Goal: Transaction & Acquisition: Purchase product/service

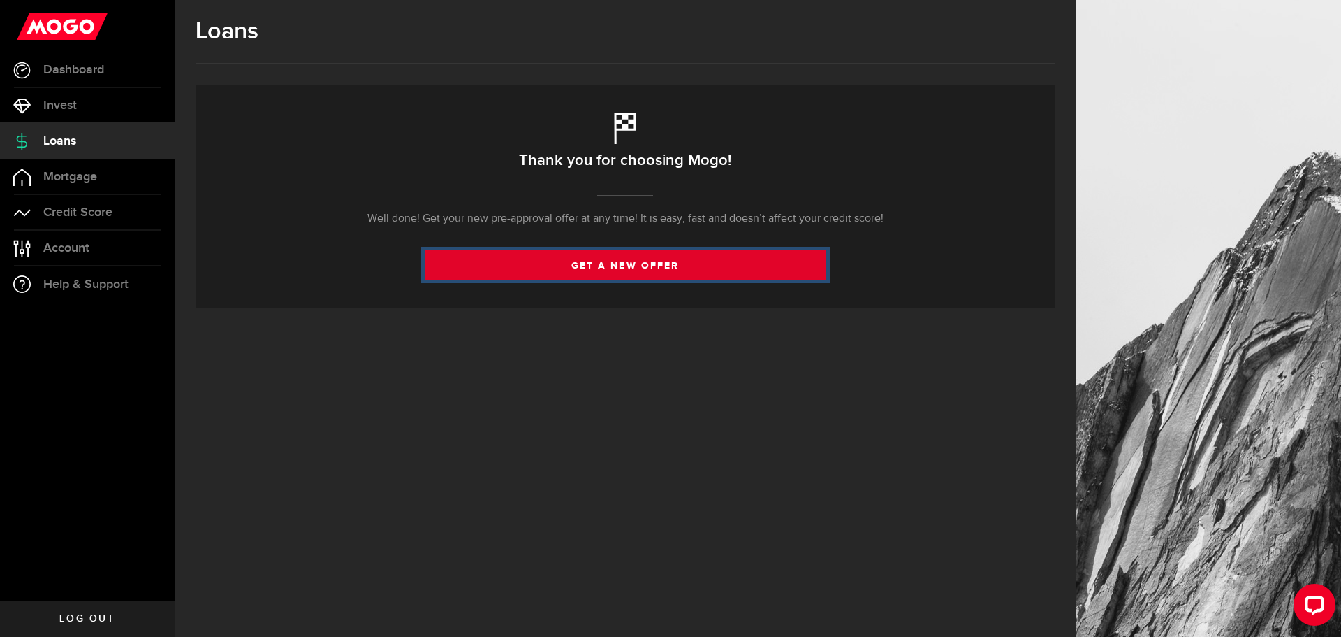
click at [619, 263] on link "get a new offer" at bounding box center [626, 264] width 402 height 29
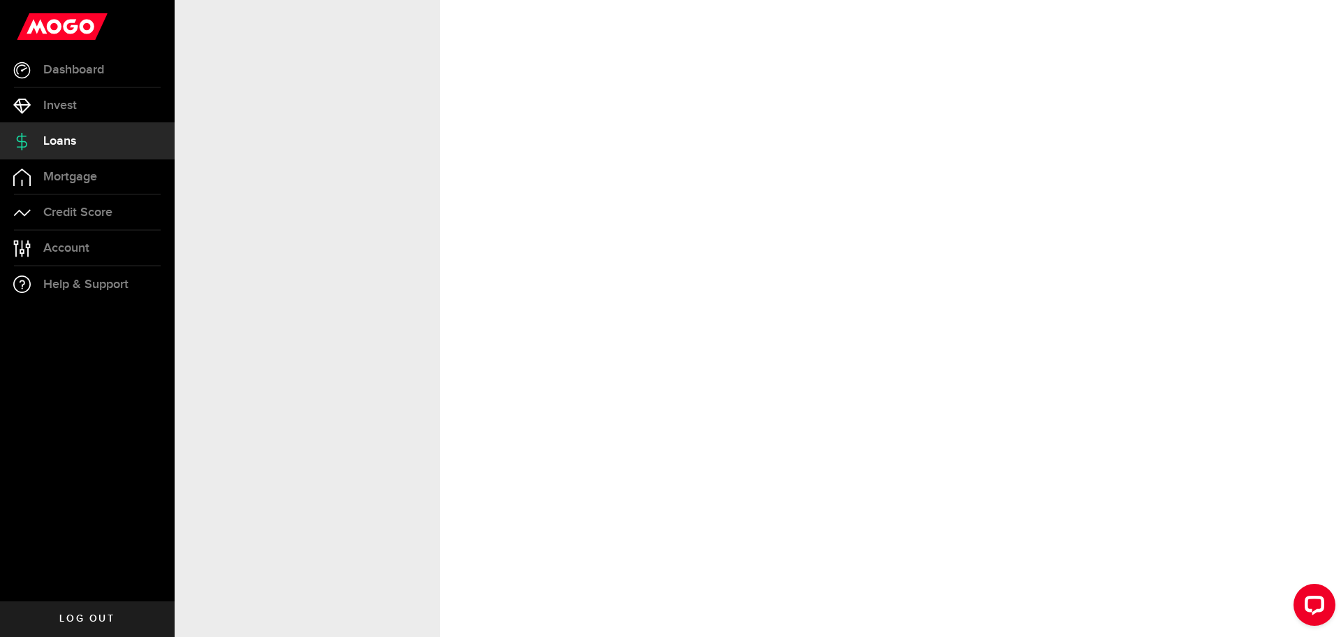
select select "Employed"
select select "10"
select select "9"
select select "bi_weekly"
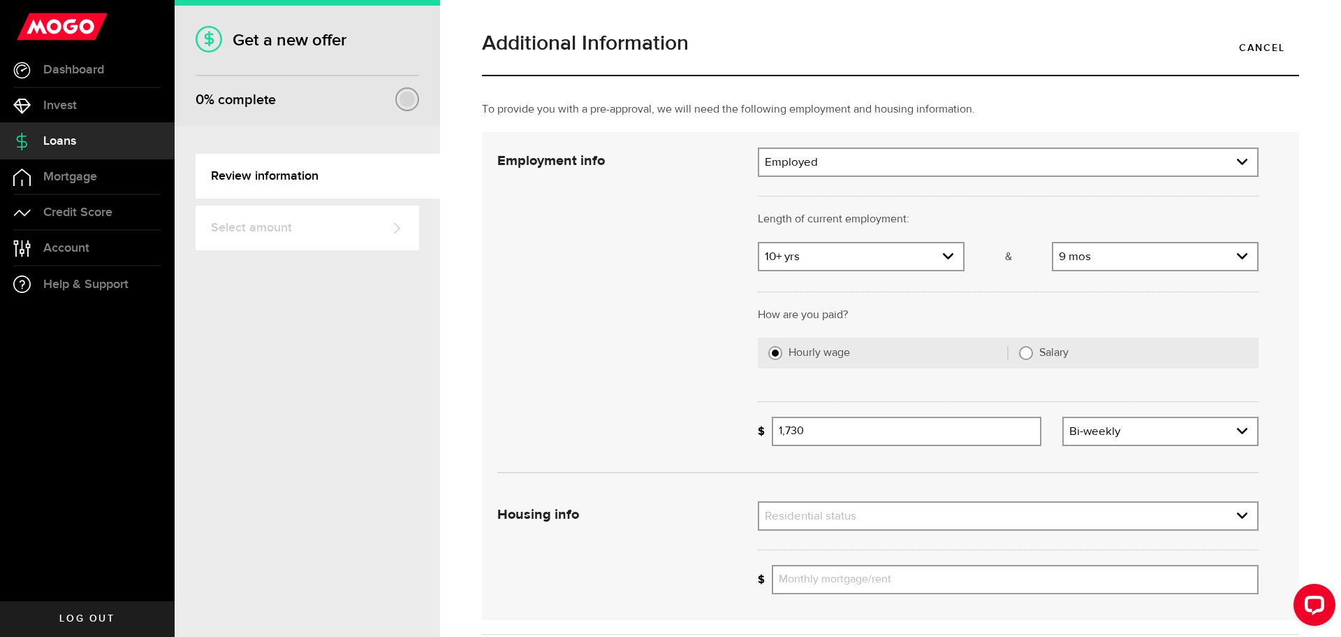
click at [1023, 356] on input "Salary" at bounding box center [1026, 353] width 14 height 14
radio input "true"
click at [961, 432] on input "Gross annual income" at bounding box center [1015, 430] width 487 height 29
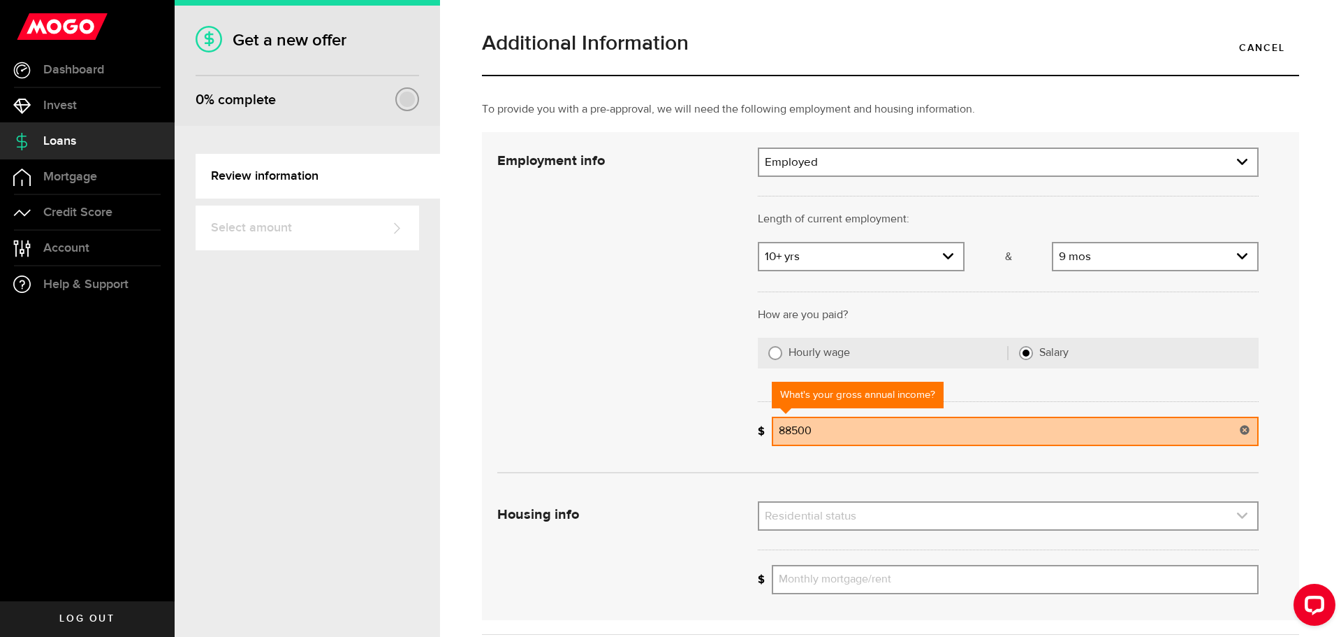
type input "88,500"
click at [878, 517] on link "expand select" at bounding box center [1008, 515] width 498 height 27
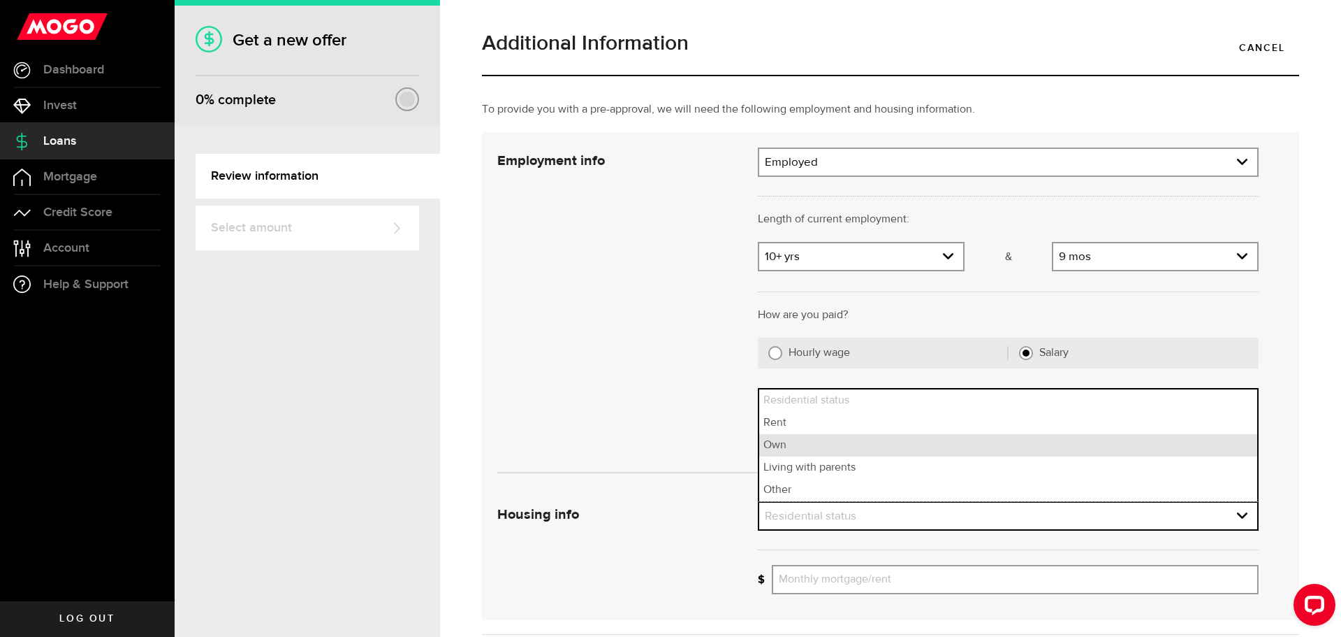
click at [806, 445] on li "Own" at bounding box center [1008, 445] width 498 height 22
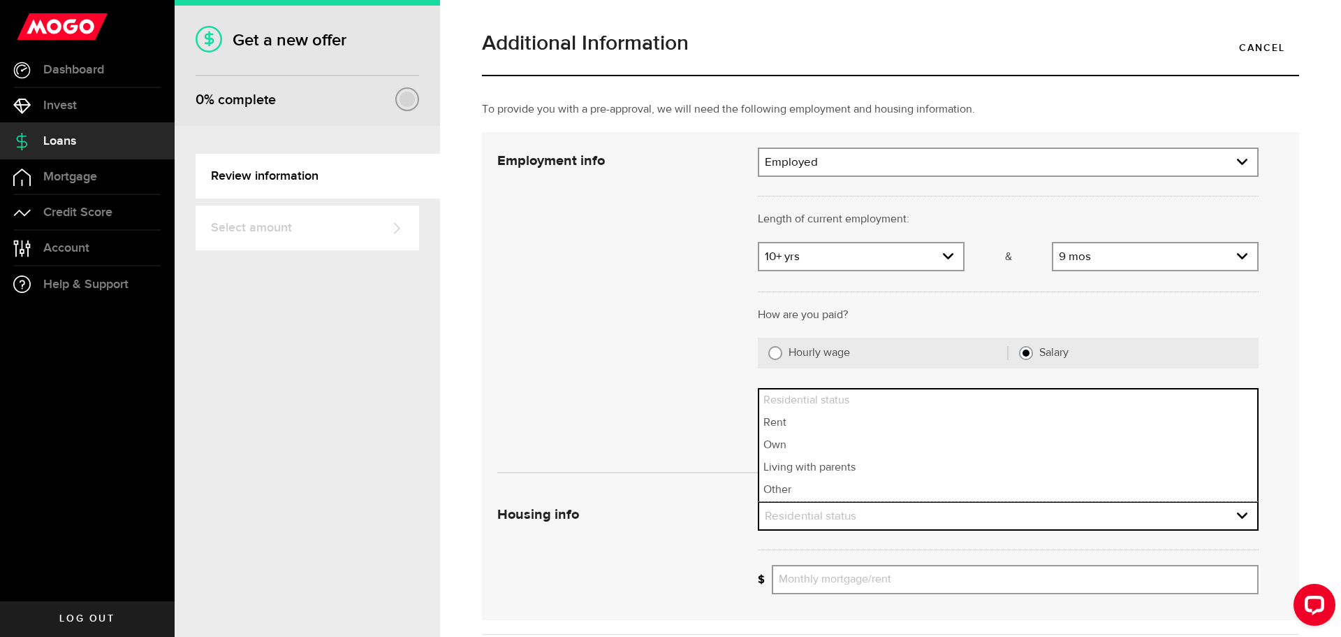
select select "Own"
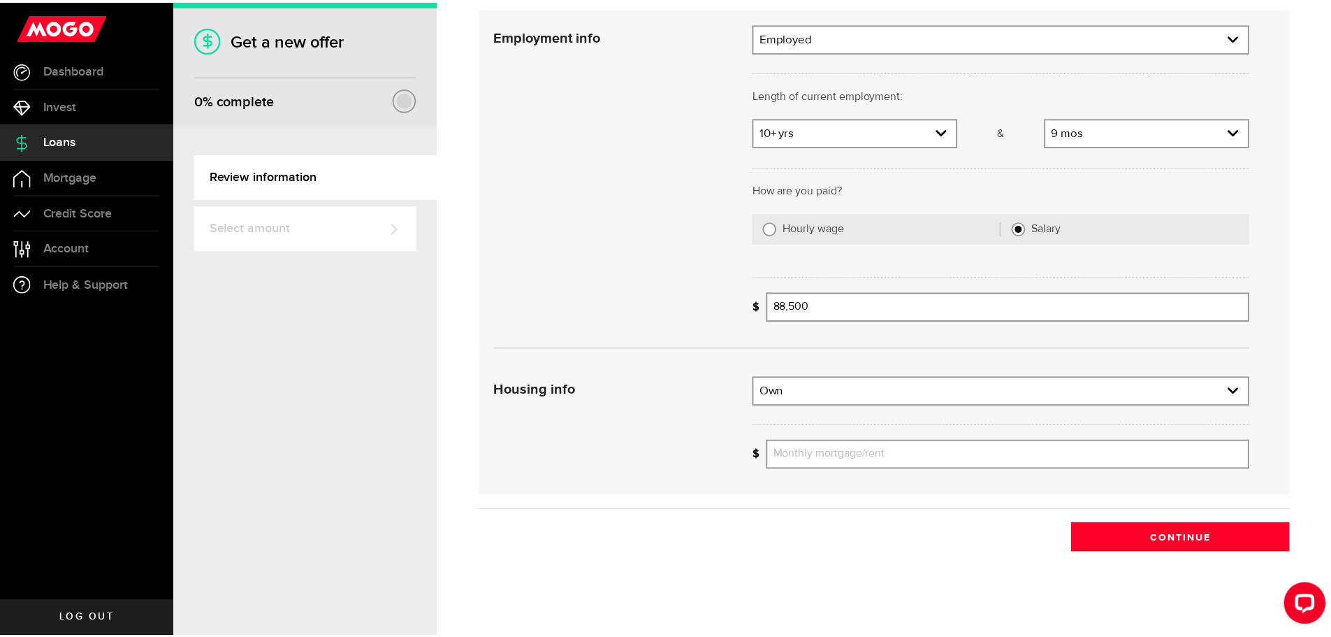
scroll to position [130, 0]
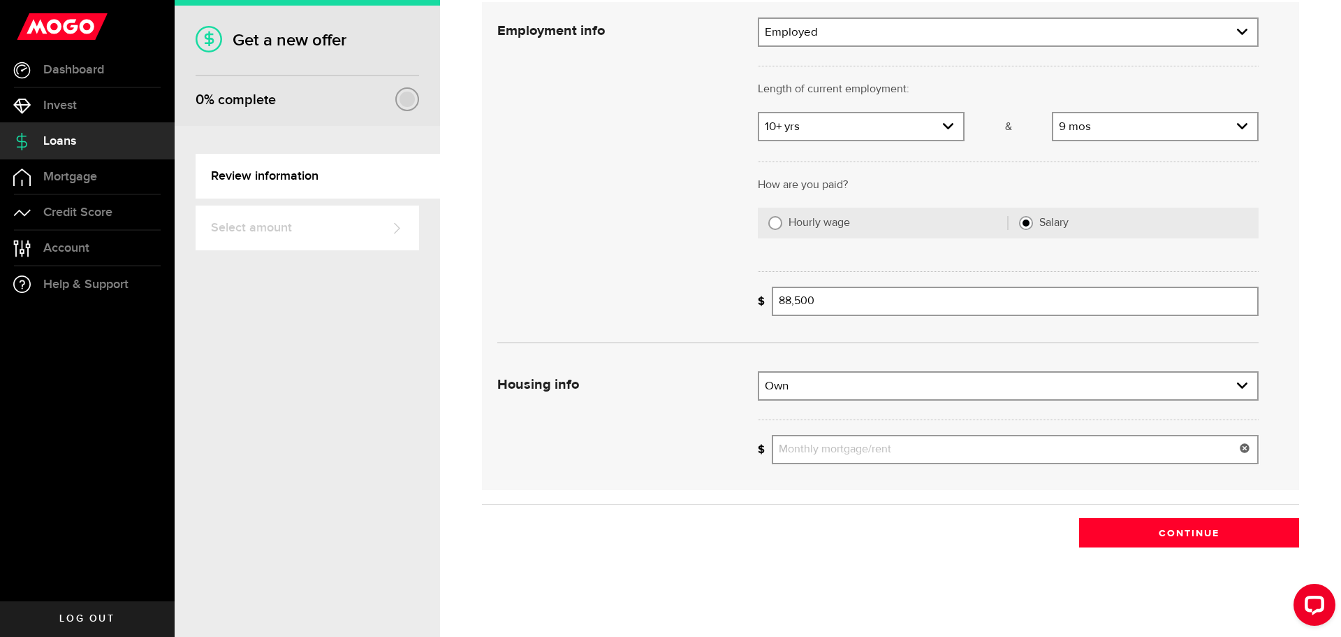
click at [846, 453] on input "Monthly mortgage/rent" at bounding box center [1015, 449] width 487 height 29
type input "2,600"
click at [1200, 533] on button "Continue" at bounding box center [1189, 532] width 220 height 29
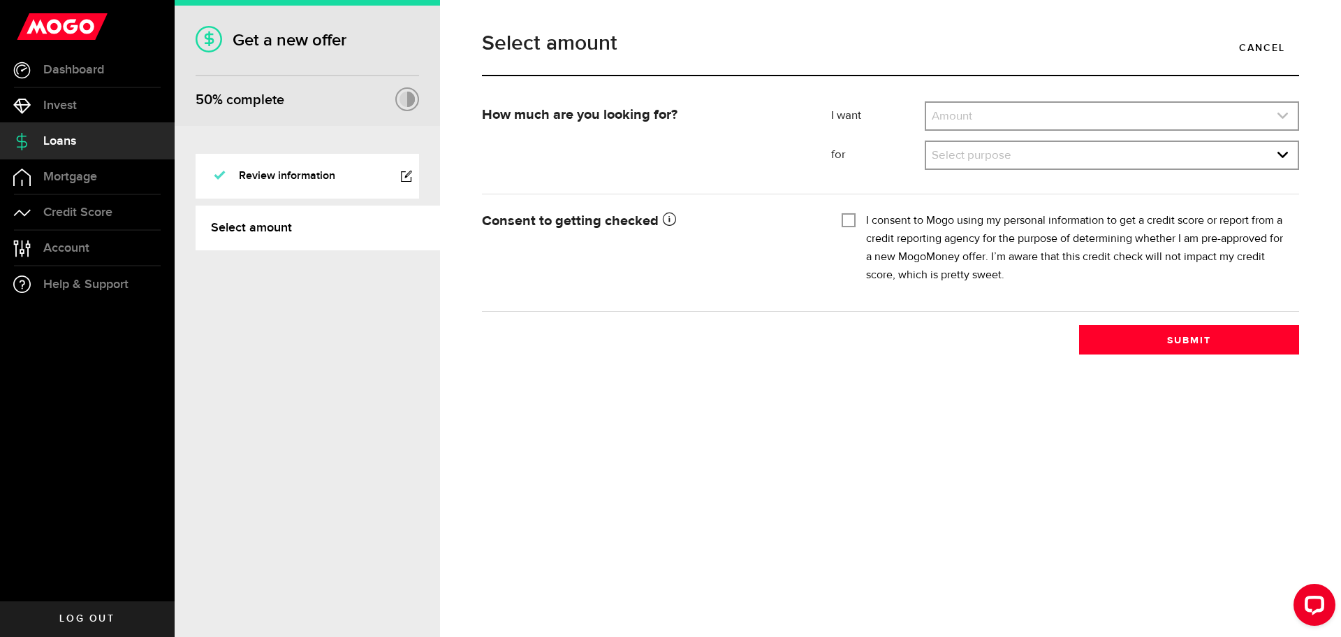
click at [952, 111] on link "expand select" at bounding box center [1112, 116] width 372 height 27
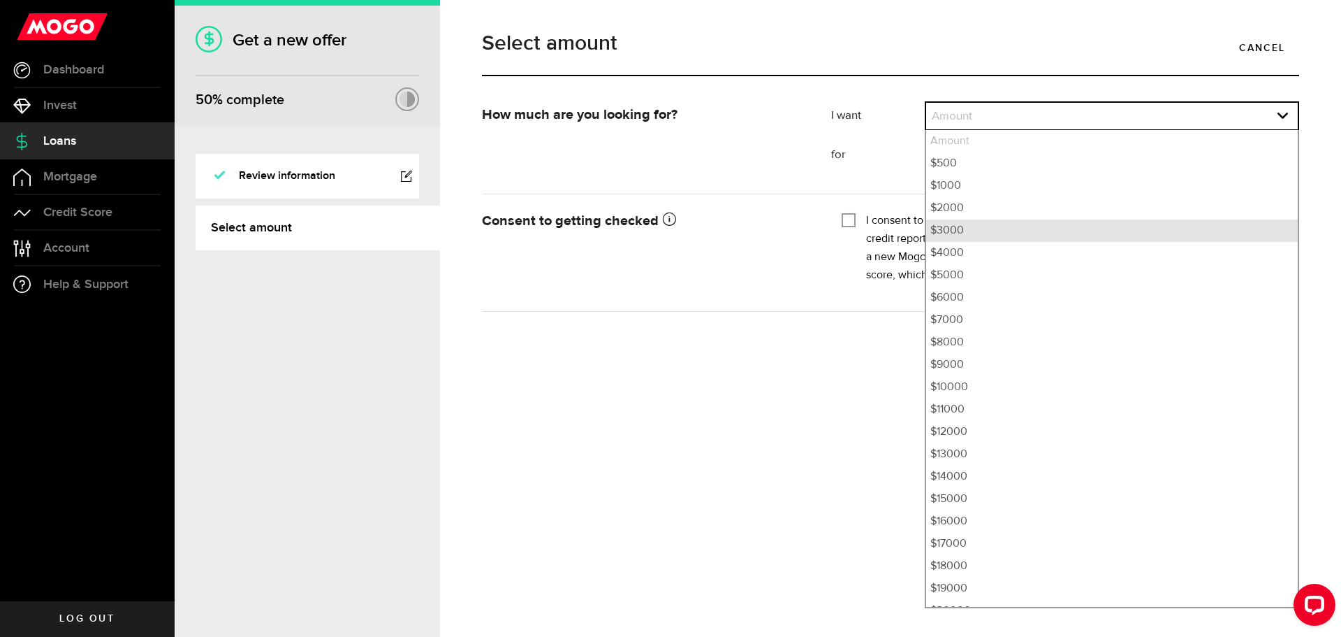
click at [945, 227] on li "$3000" at bounding box center [1112, 230] width 372 height 22
select select "3000"
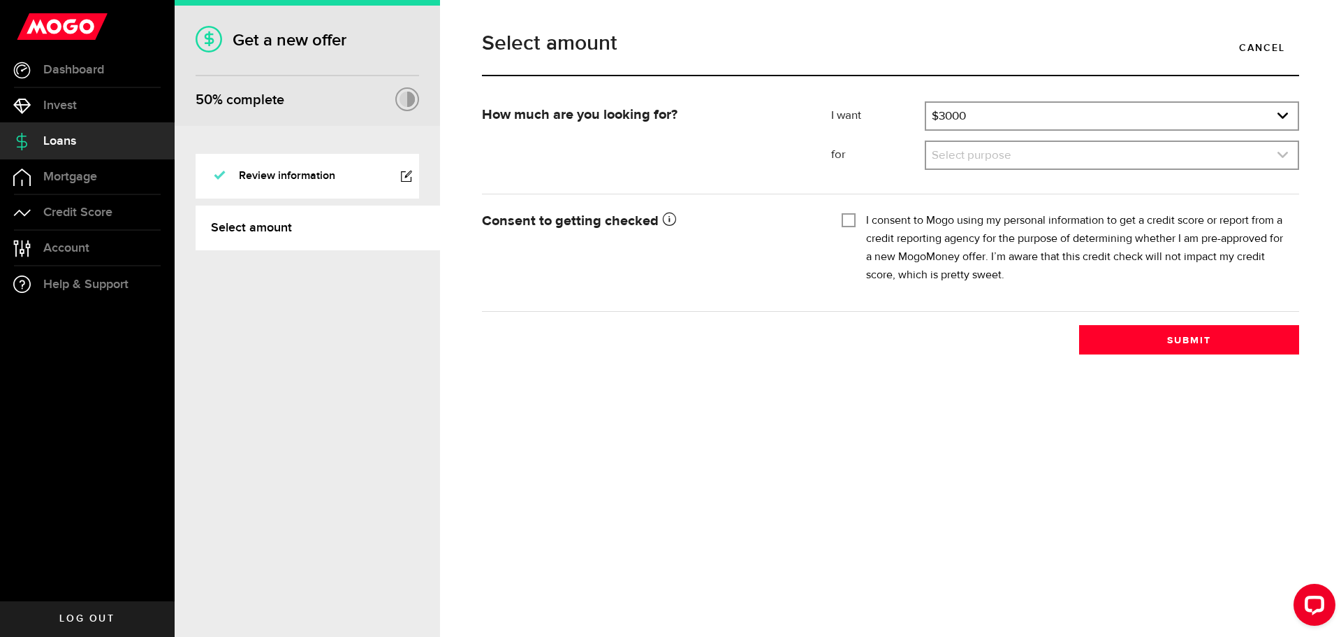
click at [954, 154] on link "expand select" at bounding box center [1112, 155] width 372 height 27
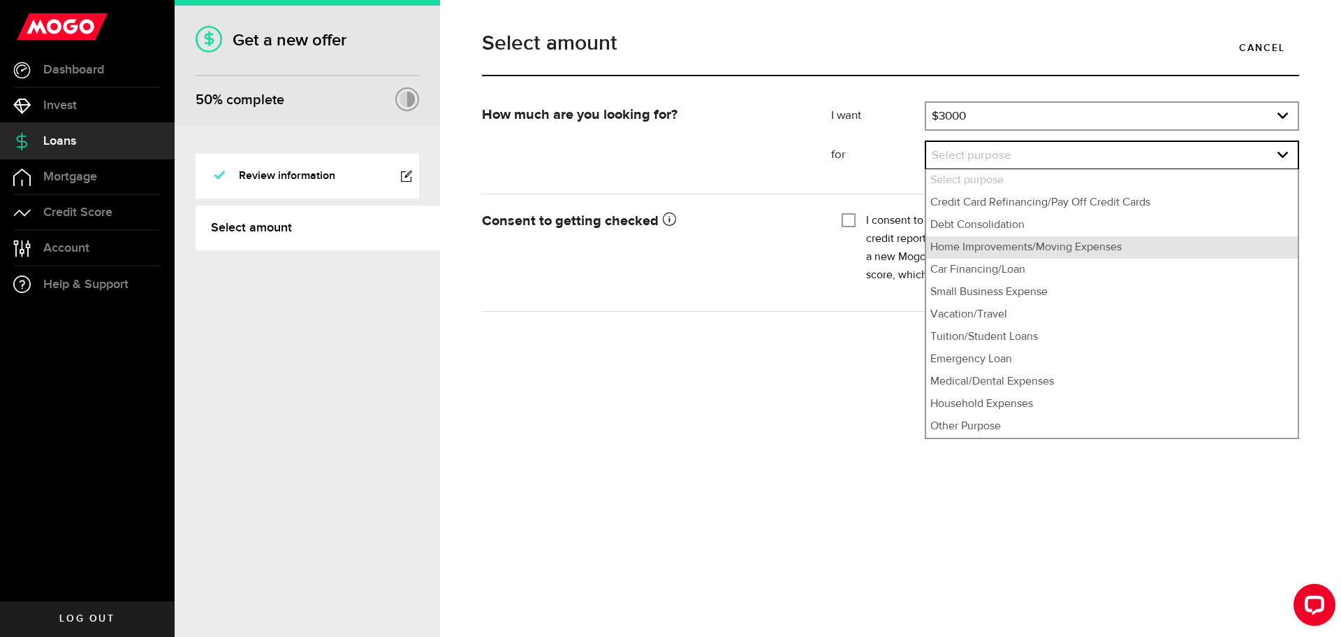
click at [957, 247] on li "Home Improvements/Moving Expenses" at bounding box center [1112, 247] width 372 height 22
select select "Home Improvements/Moving Expenses"
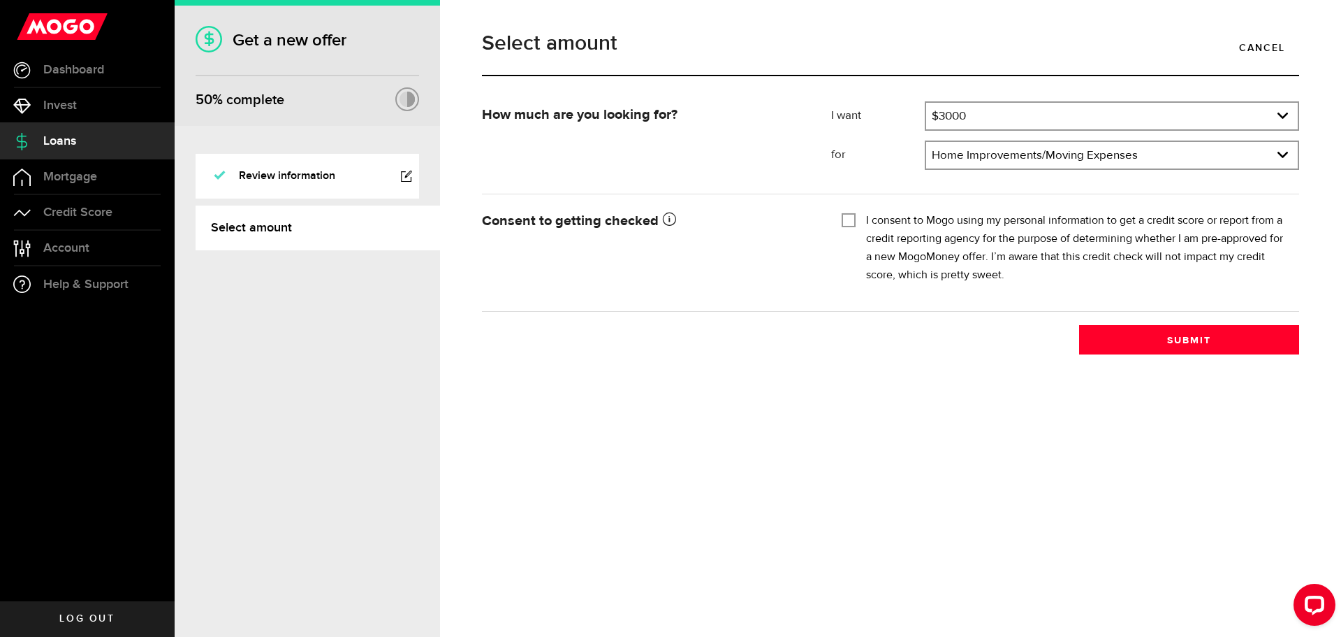
click at [850, 221] on input "I consent to Mogo using my personal information to get a credit score or report…" at bounding box center [849, 219] width 14 height 14
checkbox input "true"
click at [1194, 337] on button "Submit" at bounding box center [1189, 339] width 220 height 29
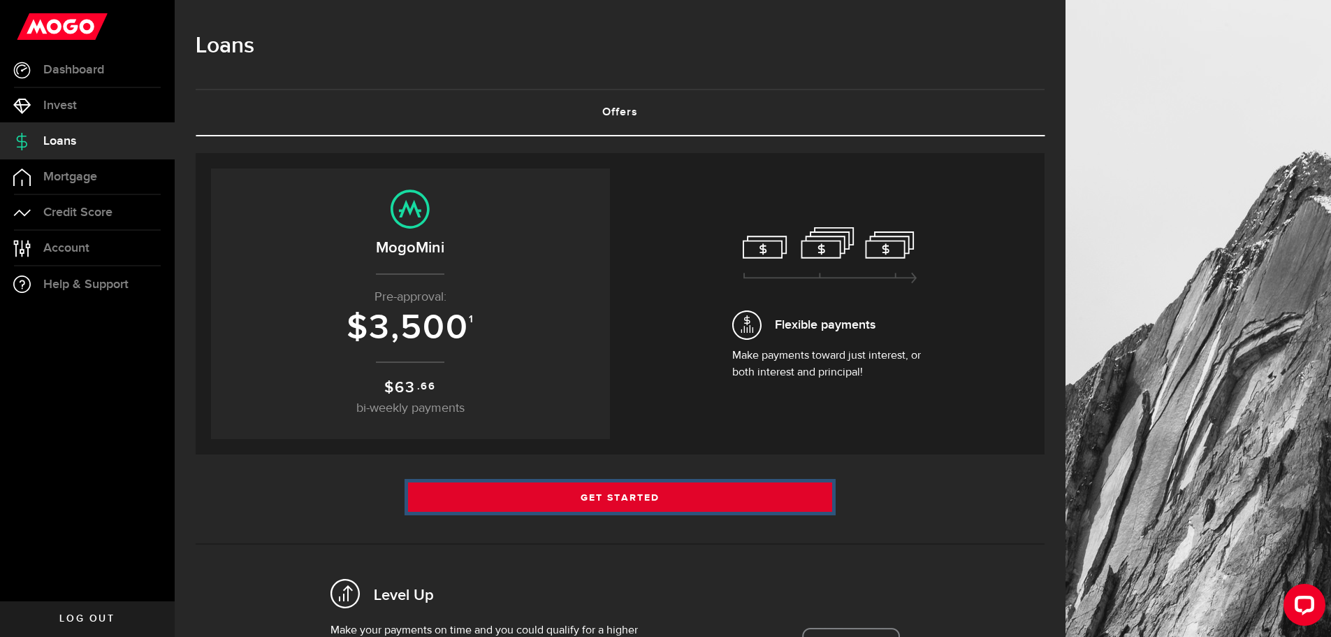
click at [617, 496] on link "Get Started" at bounding box center [620, 496] width 425 height 29
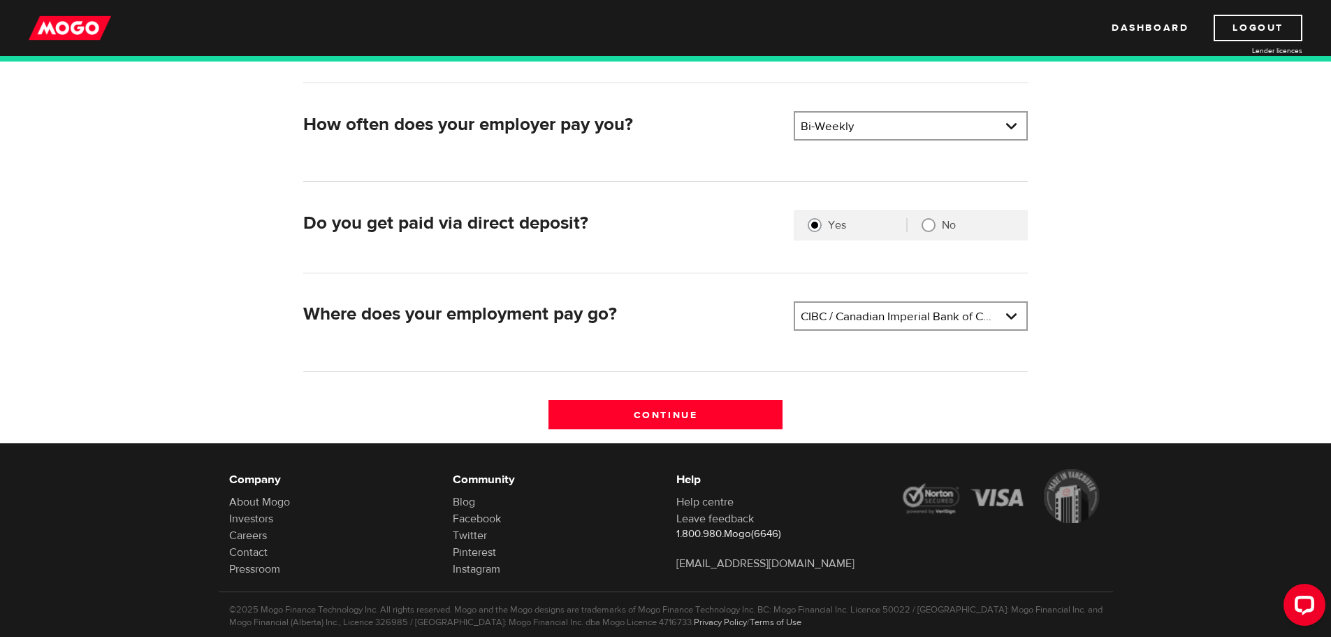
scroll to position [279, 0]
click at [685, 410] on input "Continue" at bounding box center [665, 413] width 234 height 29
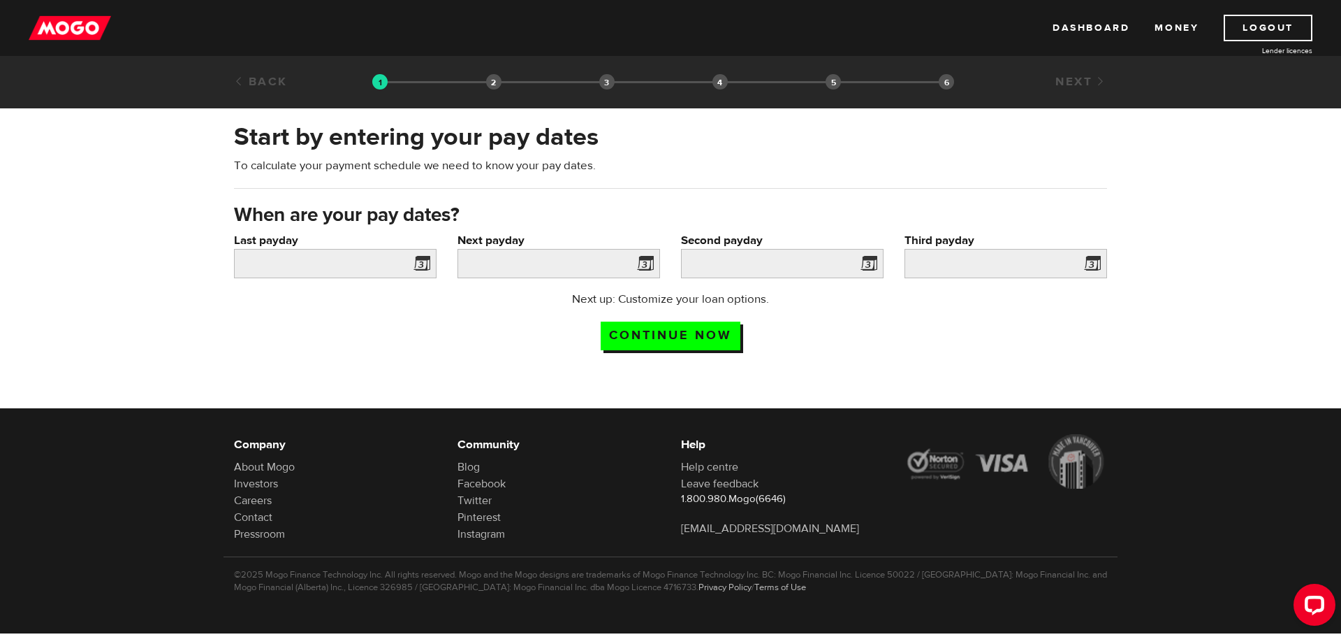
click at [422, 263] on span at bounding box center [419, 265] width 21 height 22
click at [426, 260] on span at bounding box center [419, 265] width 21 height 22
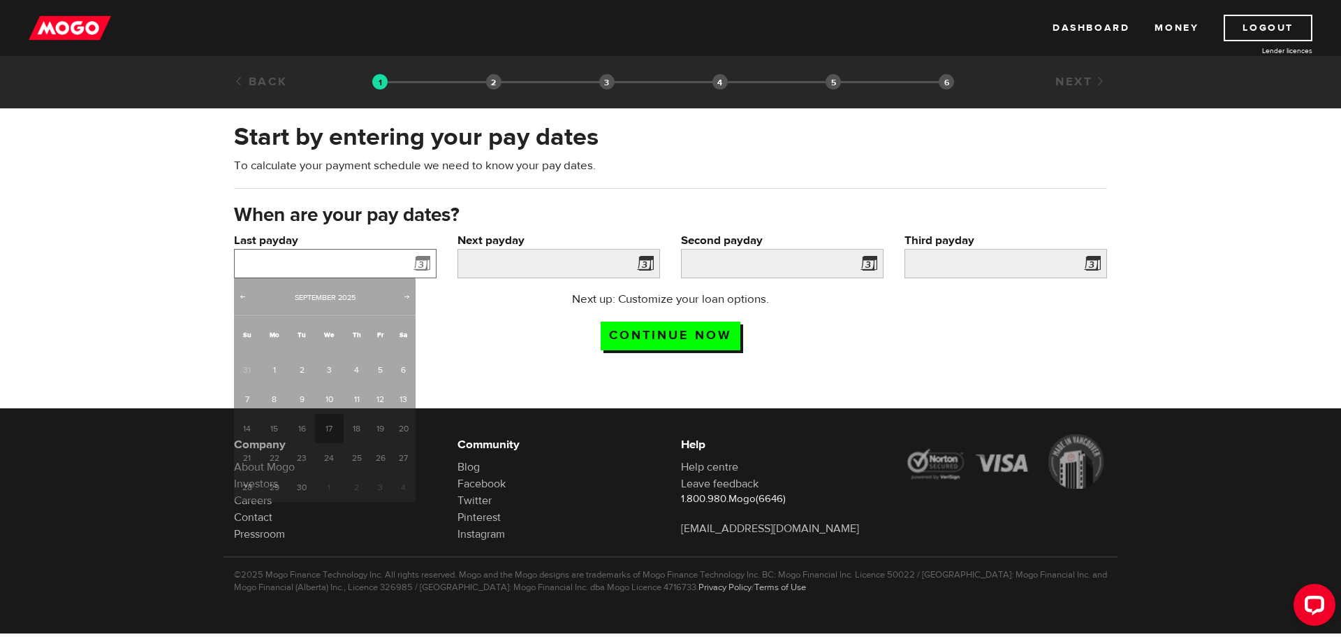
click at [337, 259] on input "Last payday" at bounding box center [335, 263] width 203 height 29
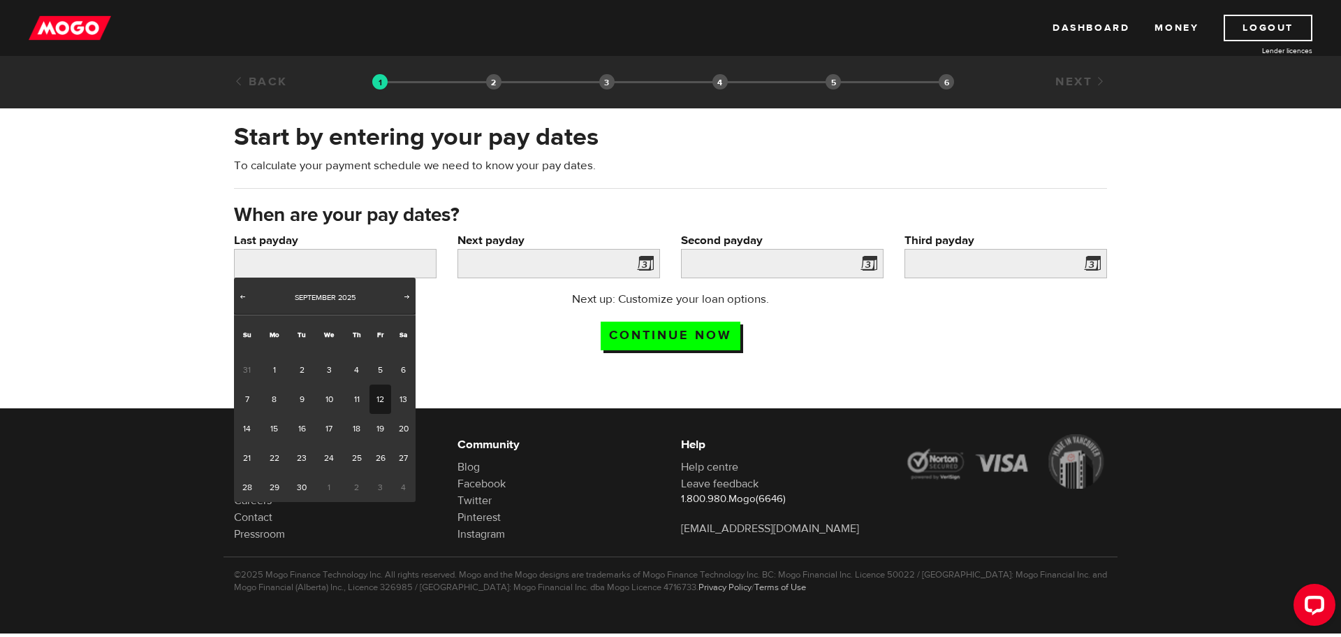
click at [377, 397] on link "12" at bounding box center [381, 398] width 22 height 29
type input "2025/09/12"
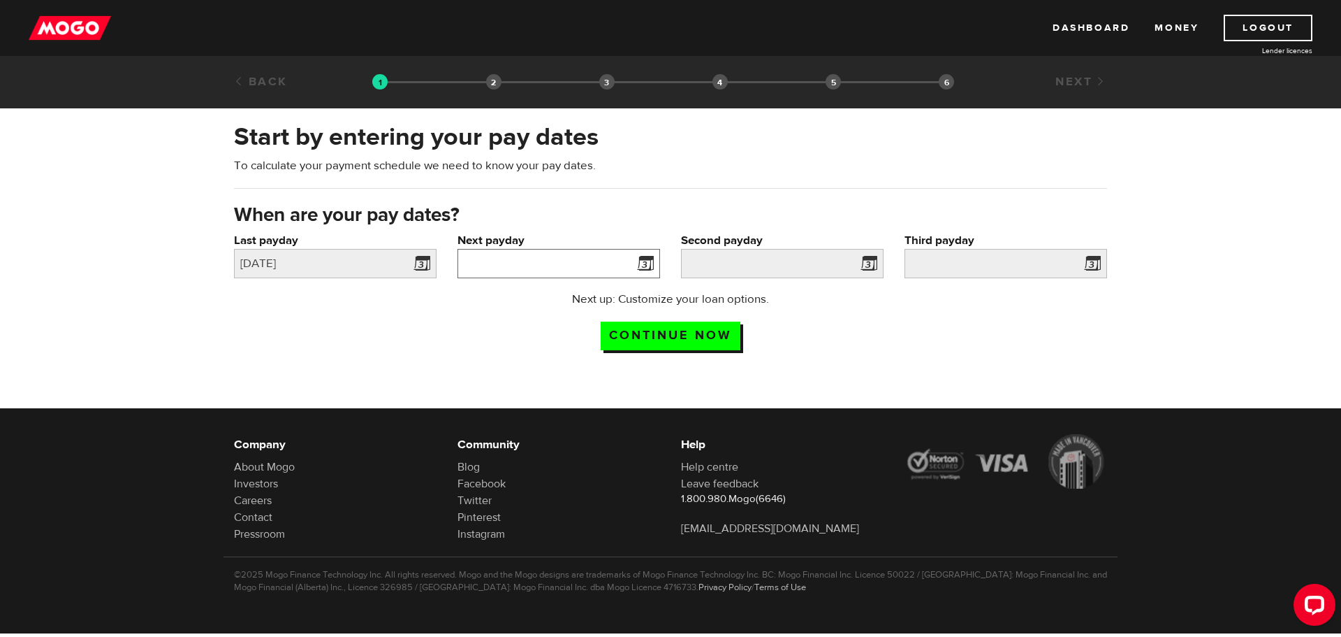
click at [603, 253] on input "Next payday" at bounding box center [559, 263] width 203 height 29
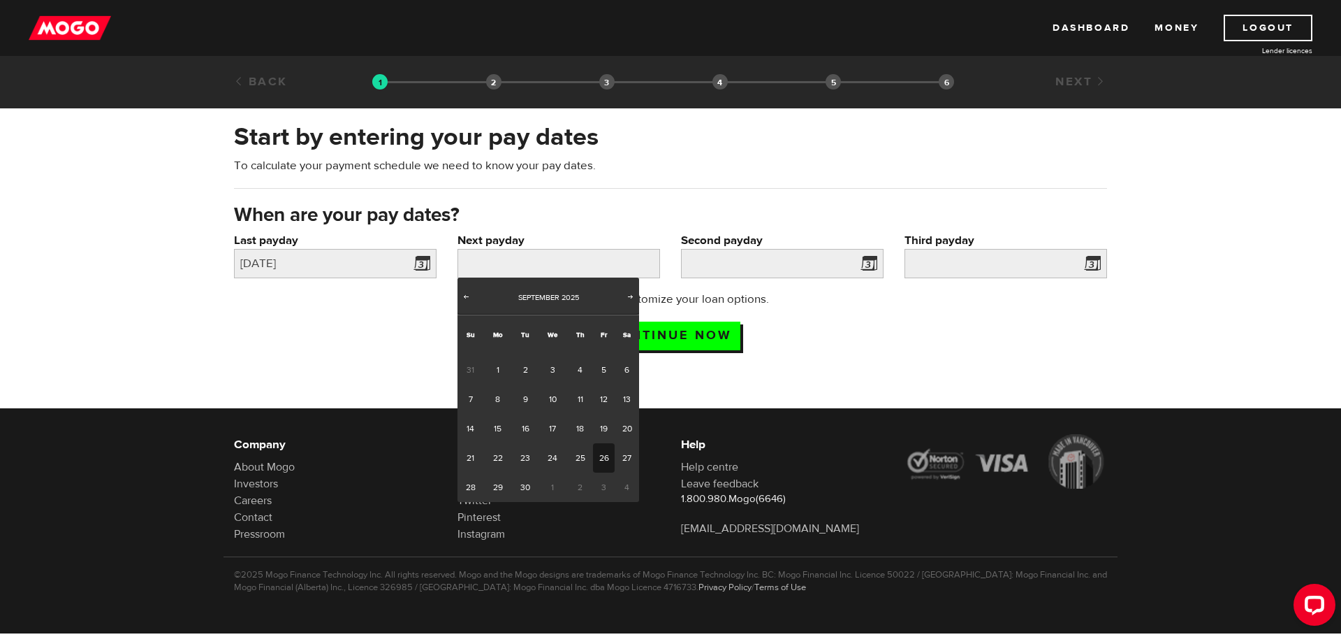
click at [604, 457] on link "26" at bounding box center [604, 457] width 22 height 29
type input "2025/09/26"
type input "2025/10/10"
type input "2025/10/24"
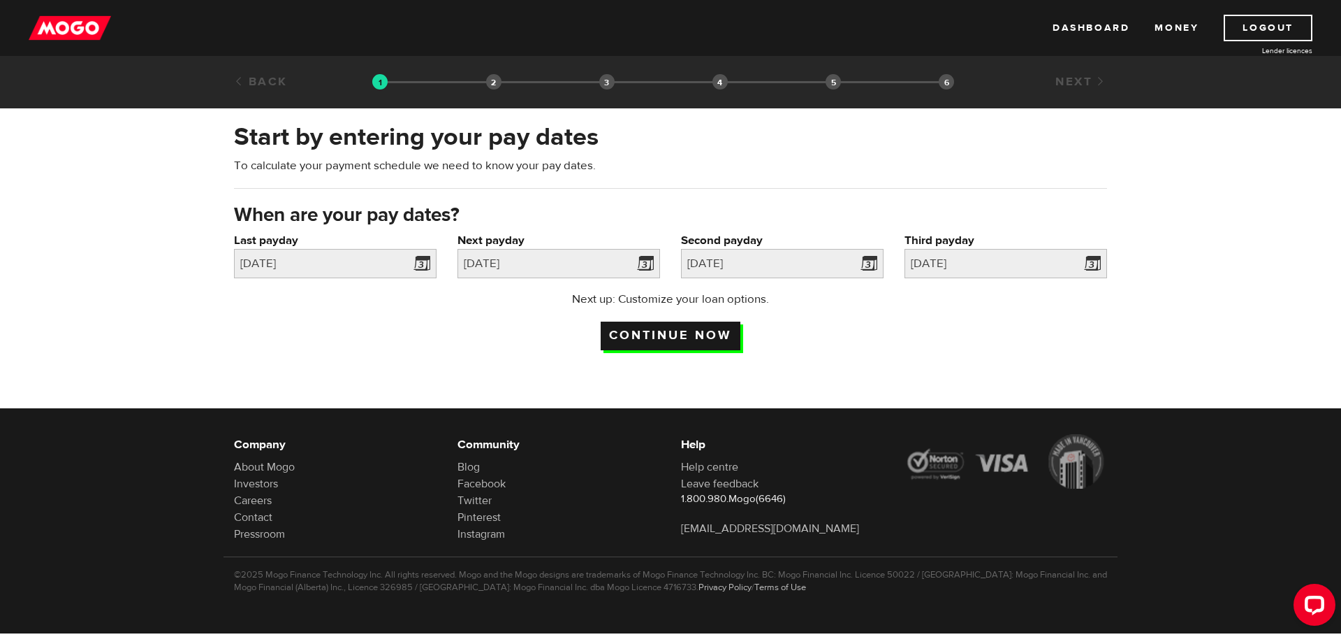
click at [671, 334] on input "Continue now" at bounding box center [671, 335] width 140 height 29
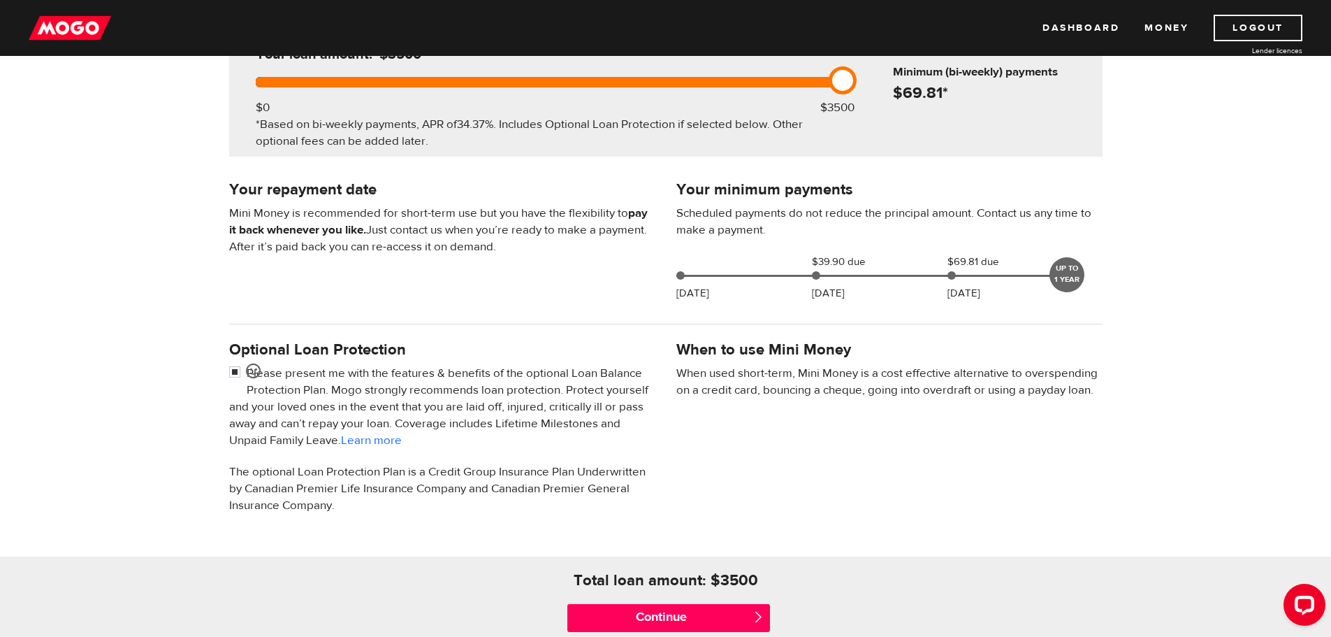
scroll to position [461, 0]
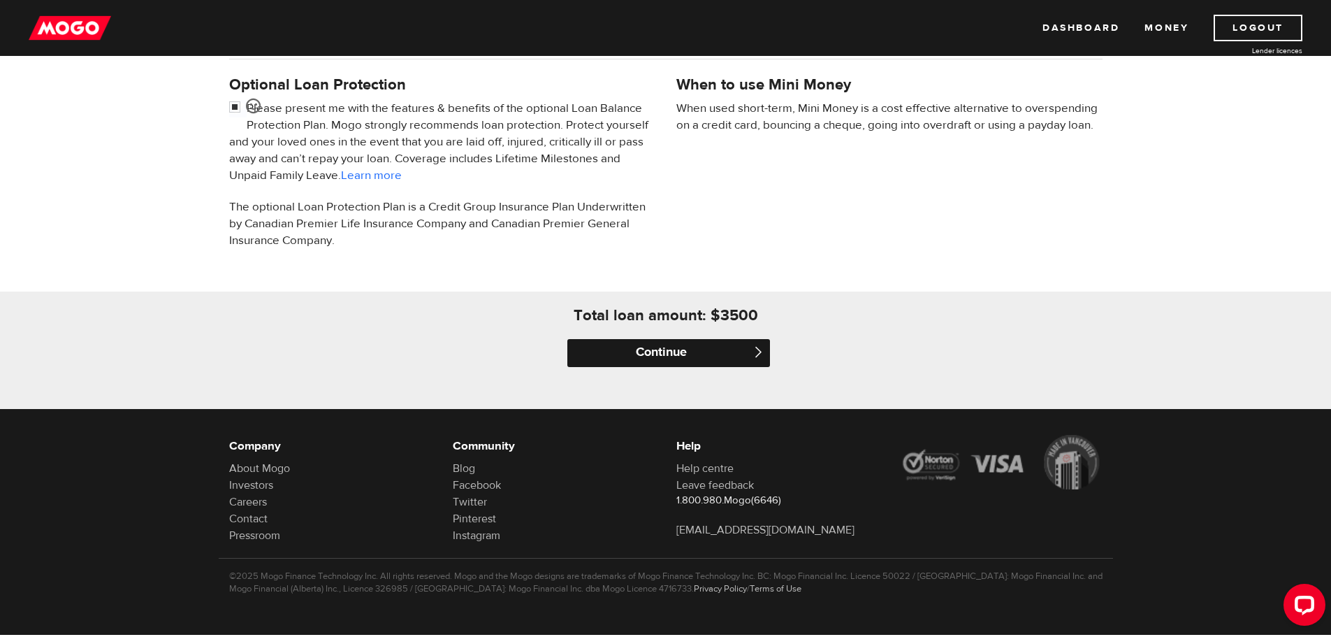
click at [666, 356] on input "Continue" at bounding box center [668, 353] width 203 height 28
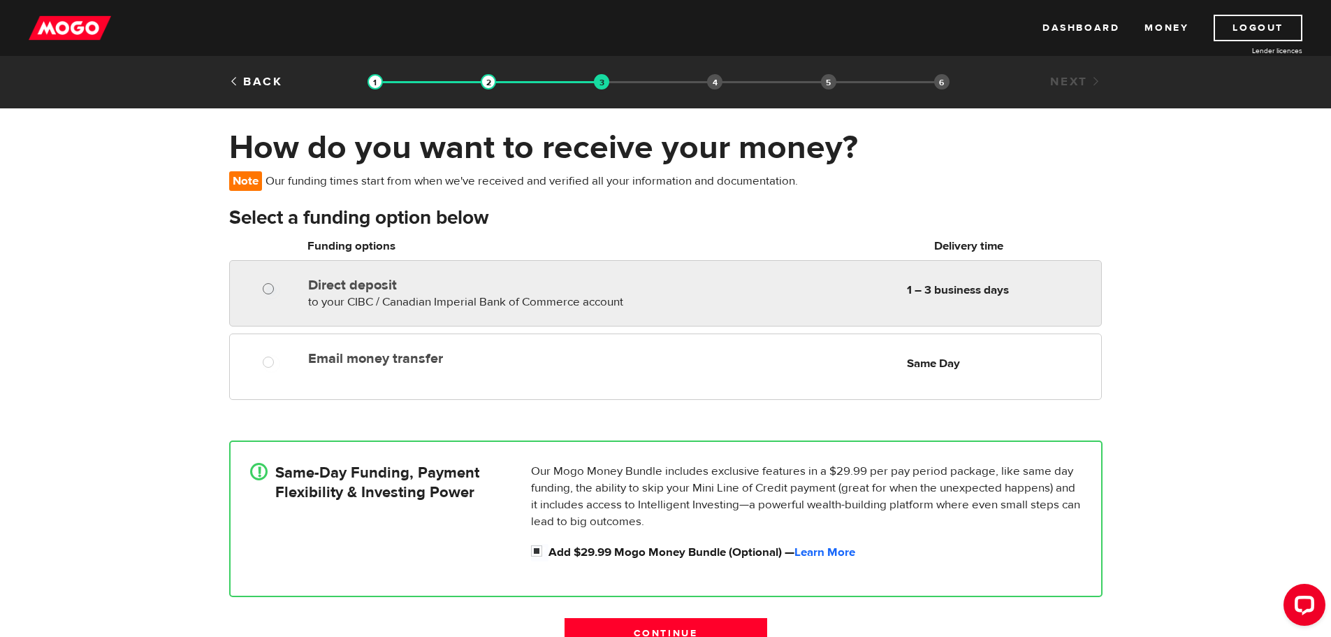
radio input "true"
click at [264, 286] on input "Direct deposit" at bounding box center [271, 290] width 17 height 17
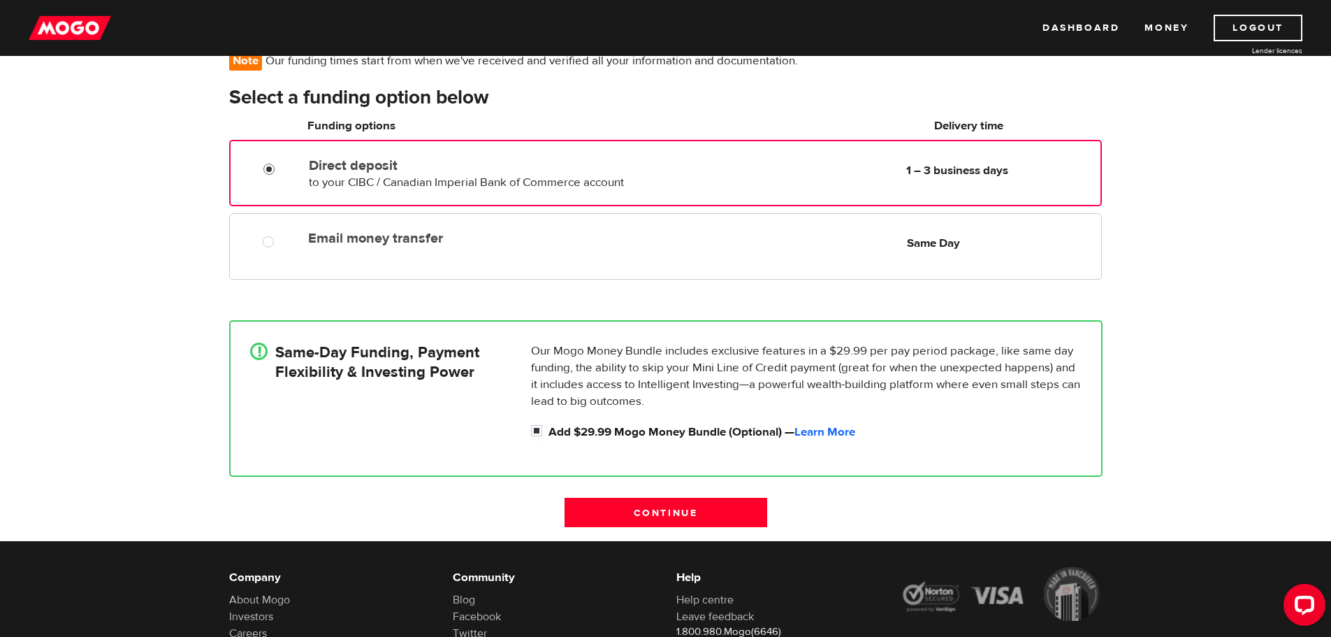
scroll to position [140, 0]
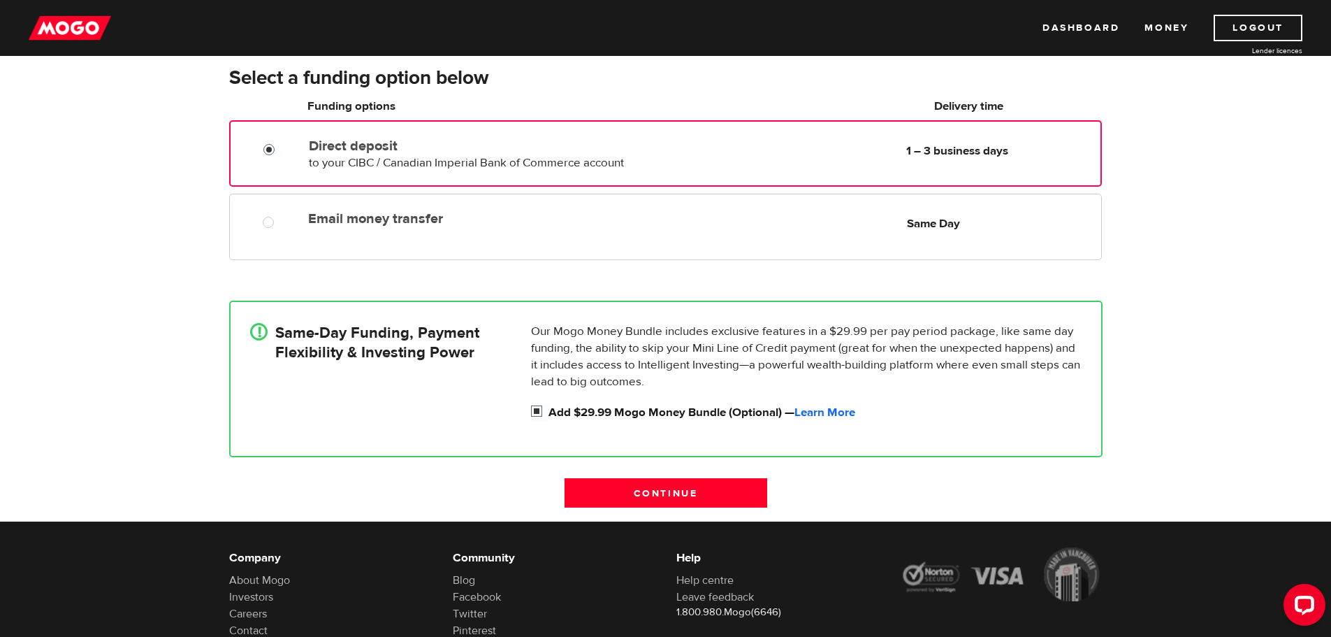
click at [538, 409] on input "Add $29.99 Mogo Money Bundle (Optional) — Learn More" at bounding box center [539, 412] width 17 height 17
checkbox input "false"
radio input "false"
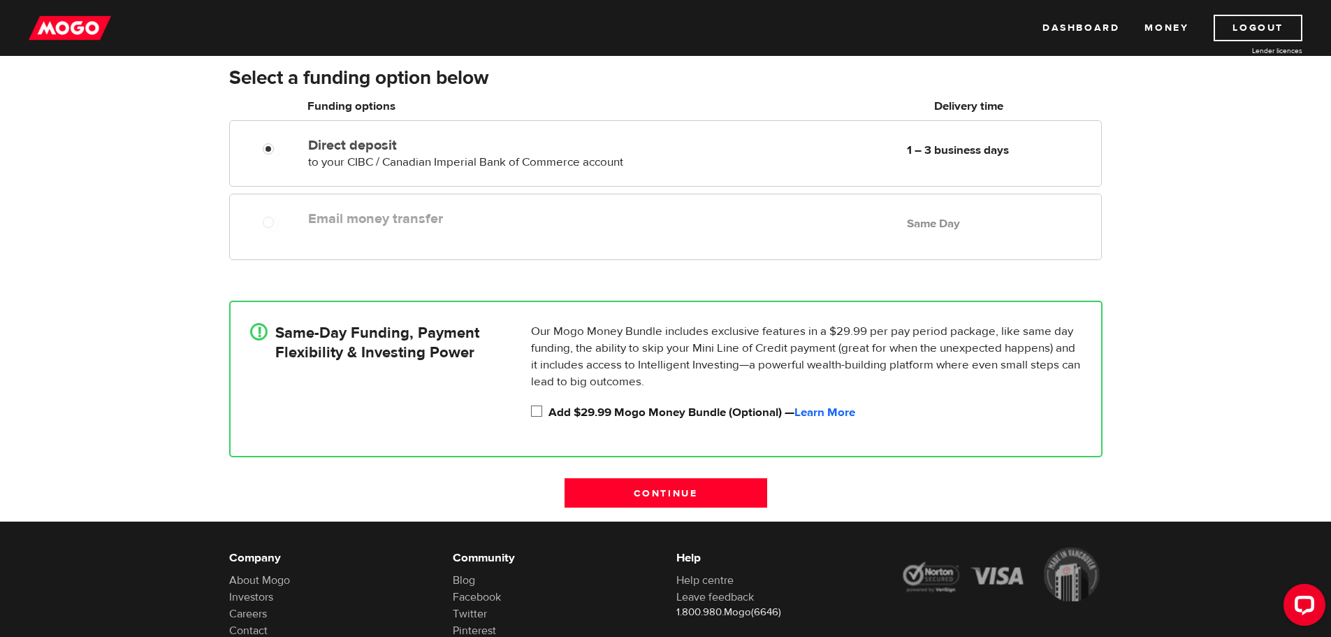
click at [537, 412] on input "Add $29.99 Mogo Money Bundle (Optional) — Learn More" at bounding box center [539, 412] width 17 height 17
checkbox input "true"
click at [846, 410] on link "Learn More" at bounding box center [824, 412] width 61 height 15
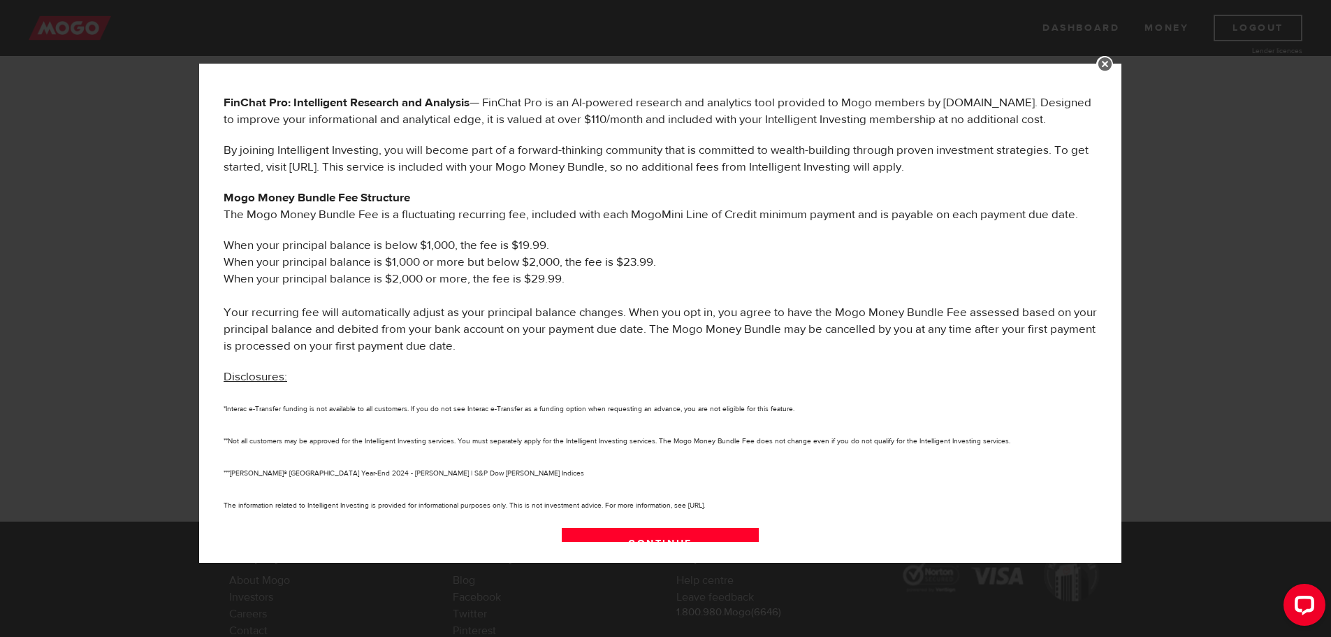
scroll to position [652, 0]
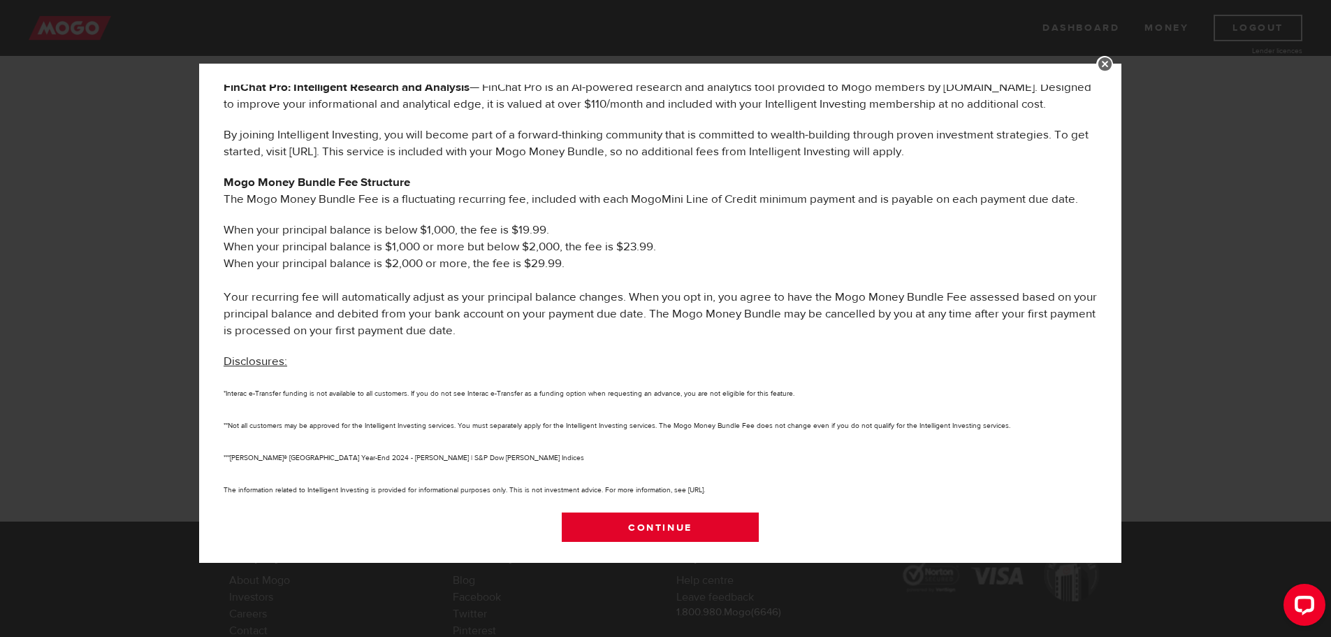
click at [721, 525] on link "Continue" at bounding box center [661, 526] width 198 height 29
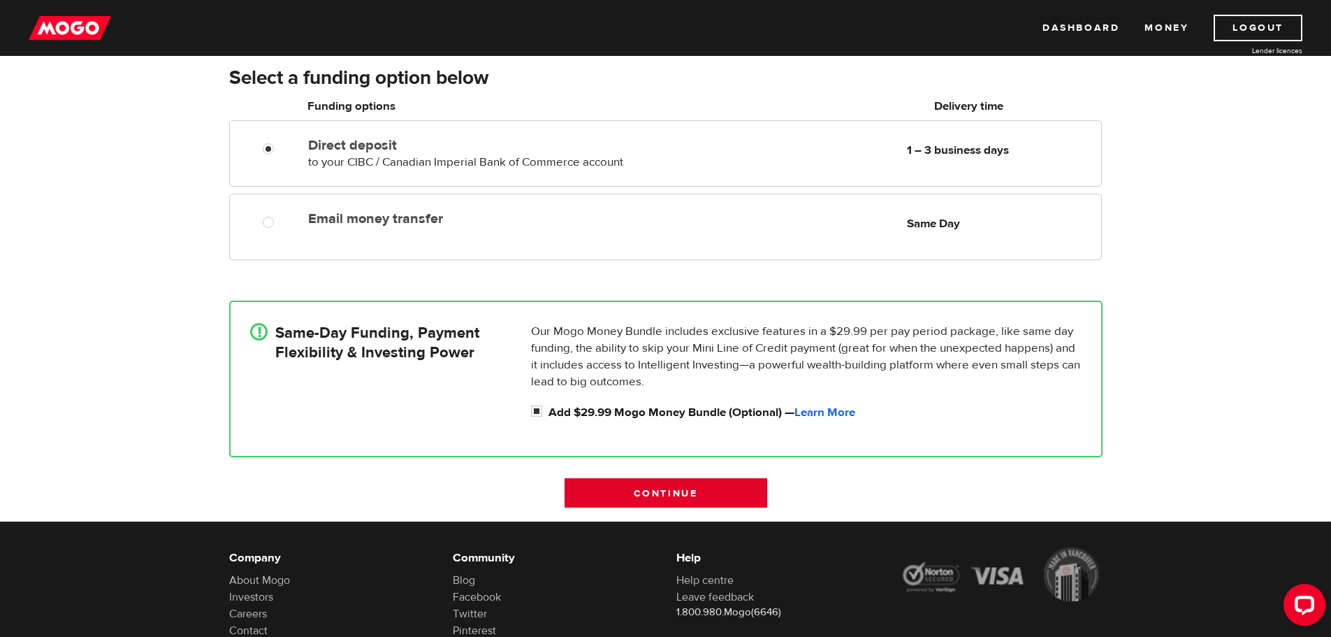
click at [671, 490] on input "Continue" at bounding box center [666, 492] width 203 height 29
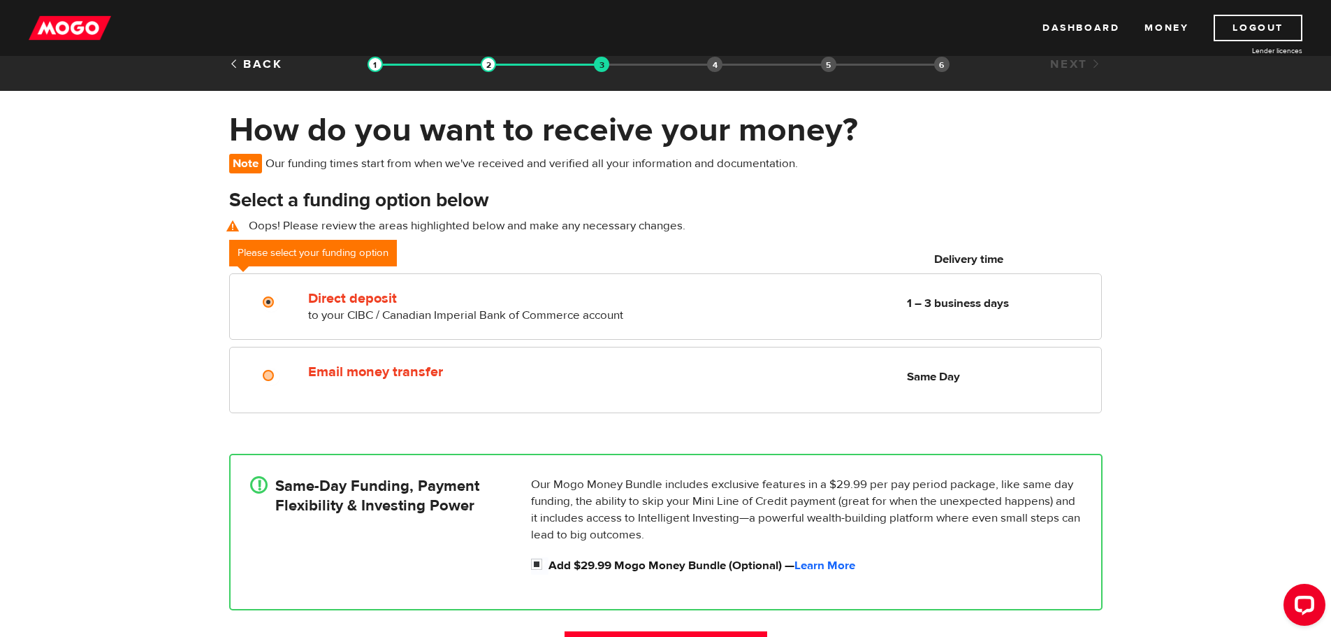
scroll to position [0, 0]
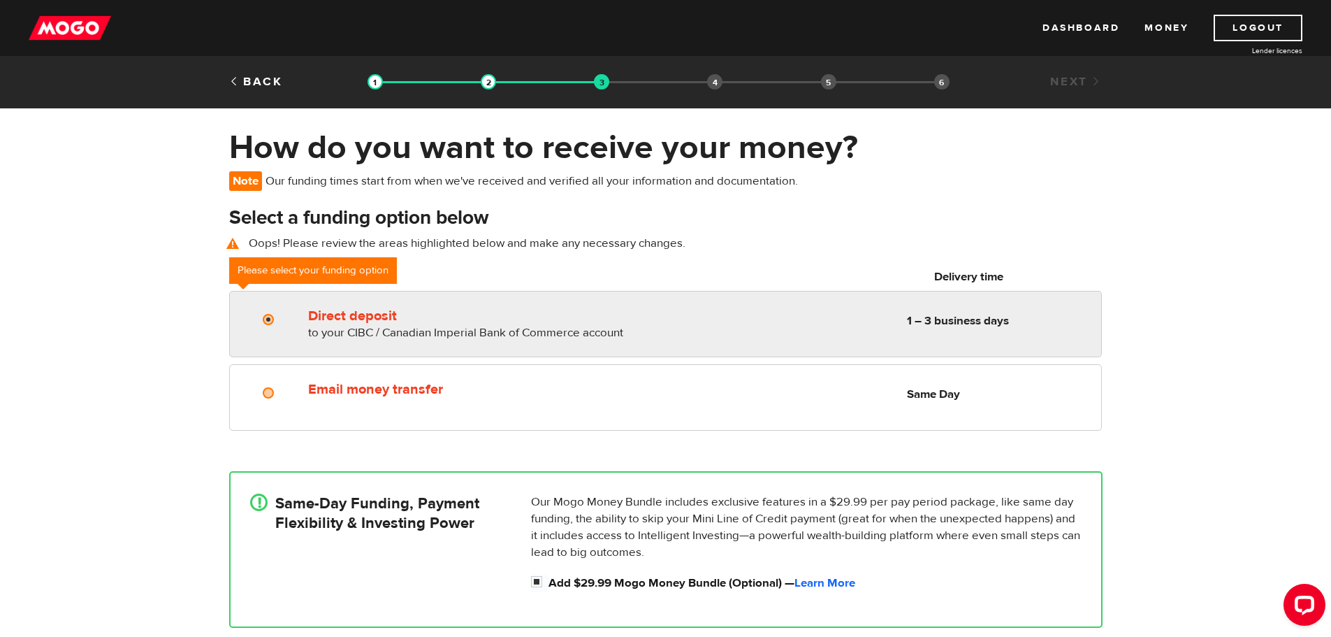
radio input "true"
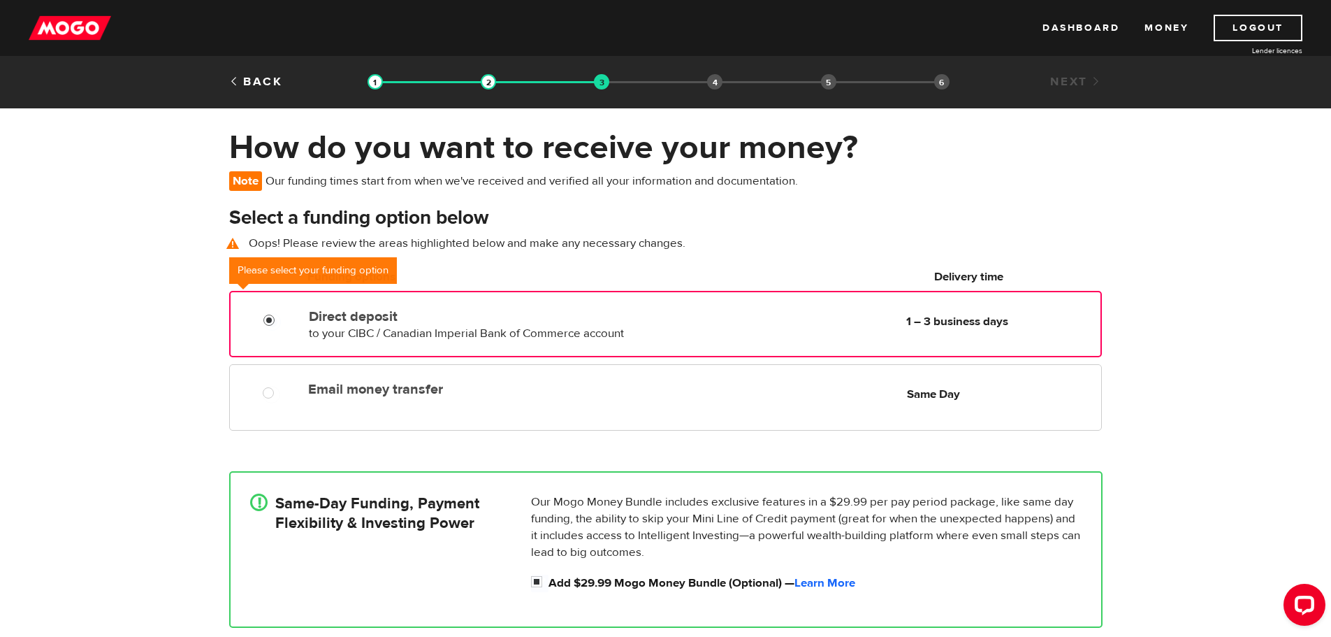
click at [266, 317] on input "Direct deposit" at bounding box center [271, 321] width 17 height 17
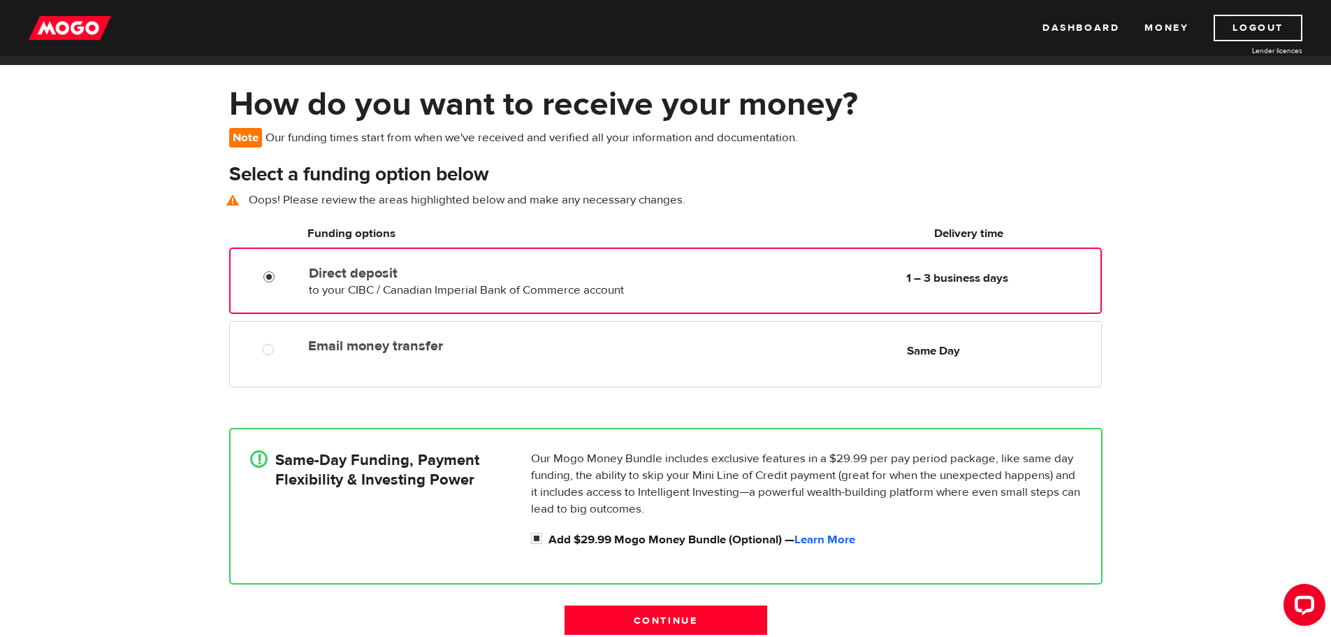
scroll to position [140, 0]
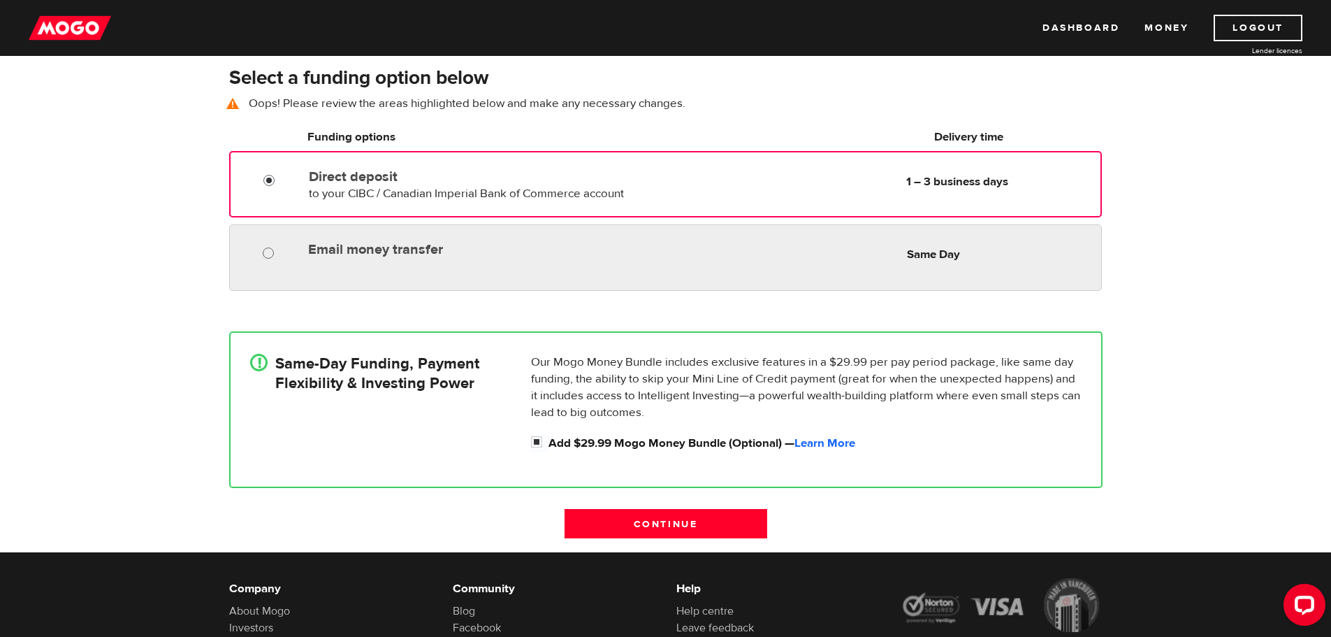
radio input "true"
click at [268, 256] on input "Email money transfer" at bounding box center [271, 254] width 17 height 17
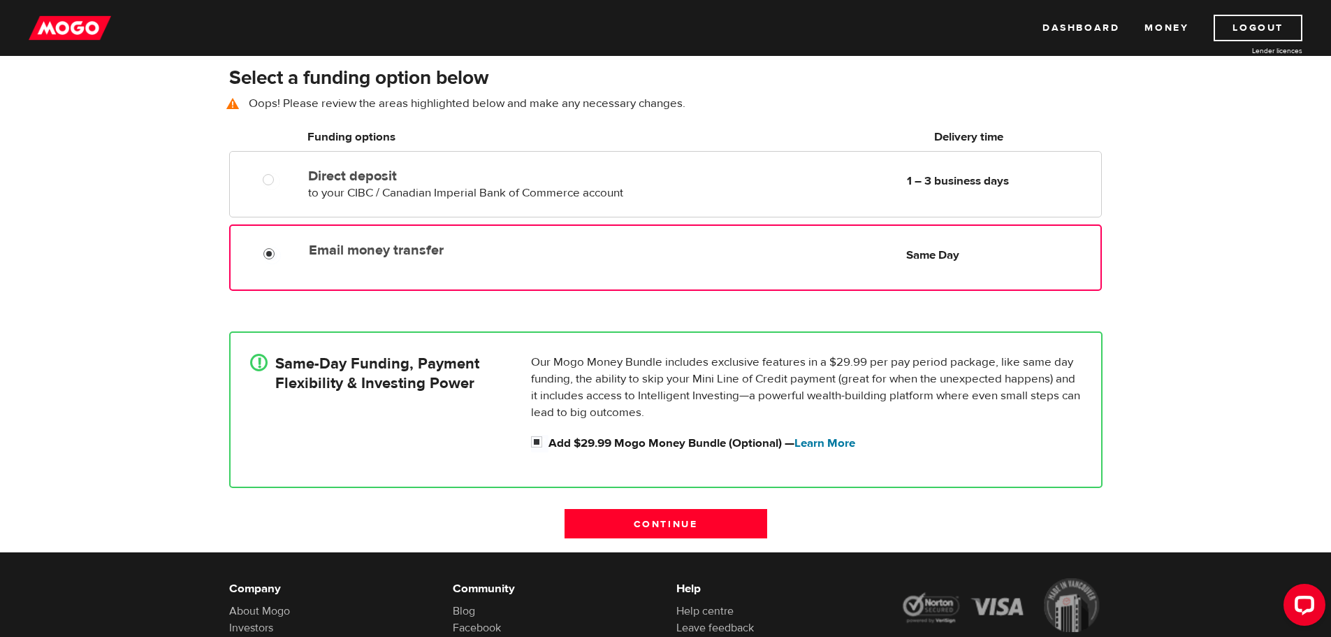
click at [824, 443] on link "Learn More" at bounding box center [824, 442] width 61 height 15
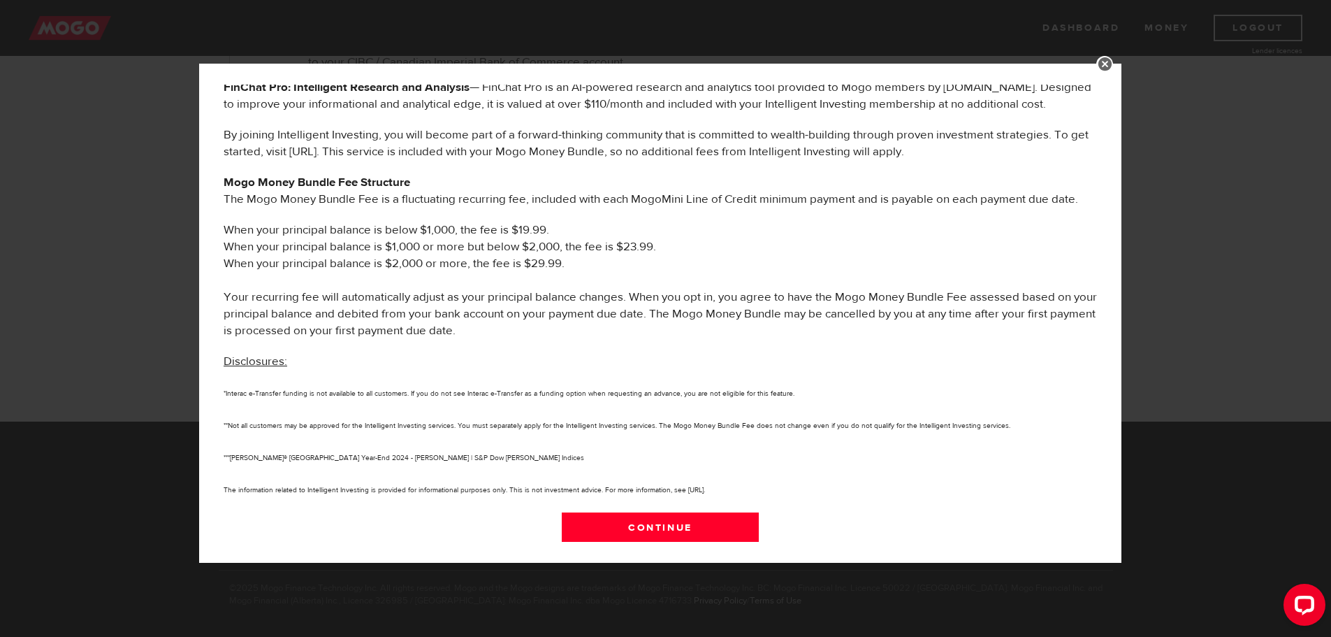
scroll to position [283, 0]
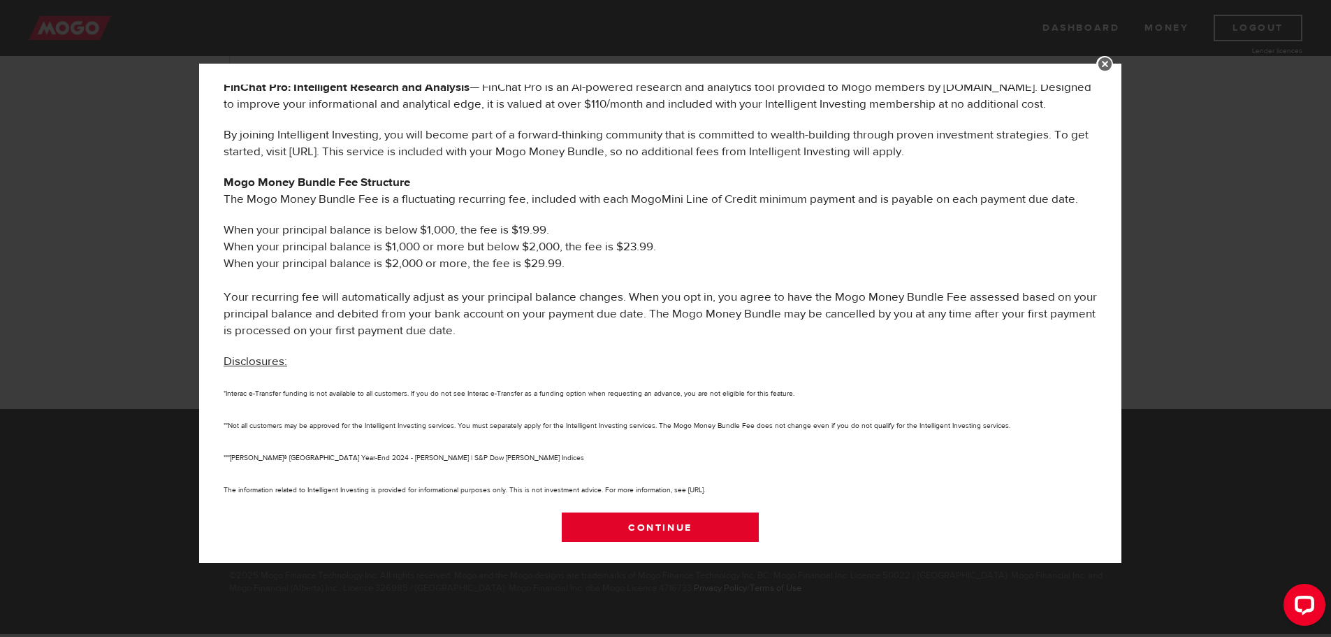
click at [688, 522] on link "Continue" at bounding box center [661, 526] width 198 height 29
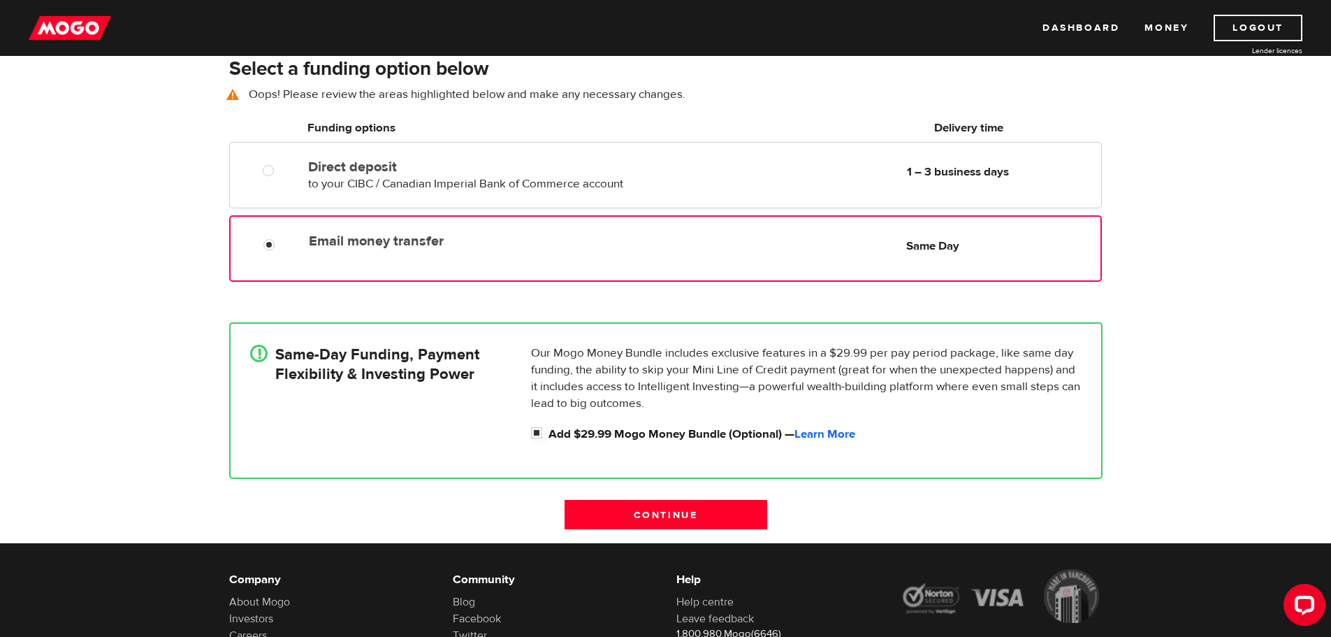
scroll to position [213, 0]
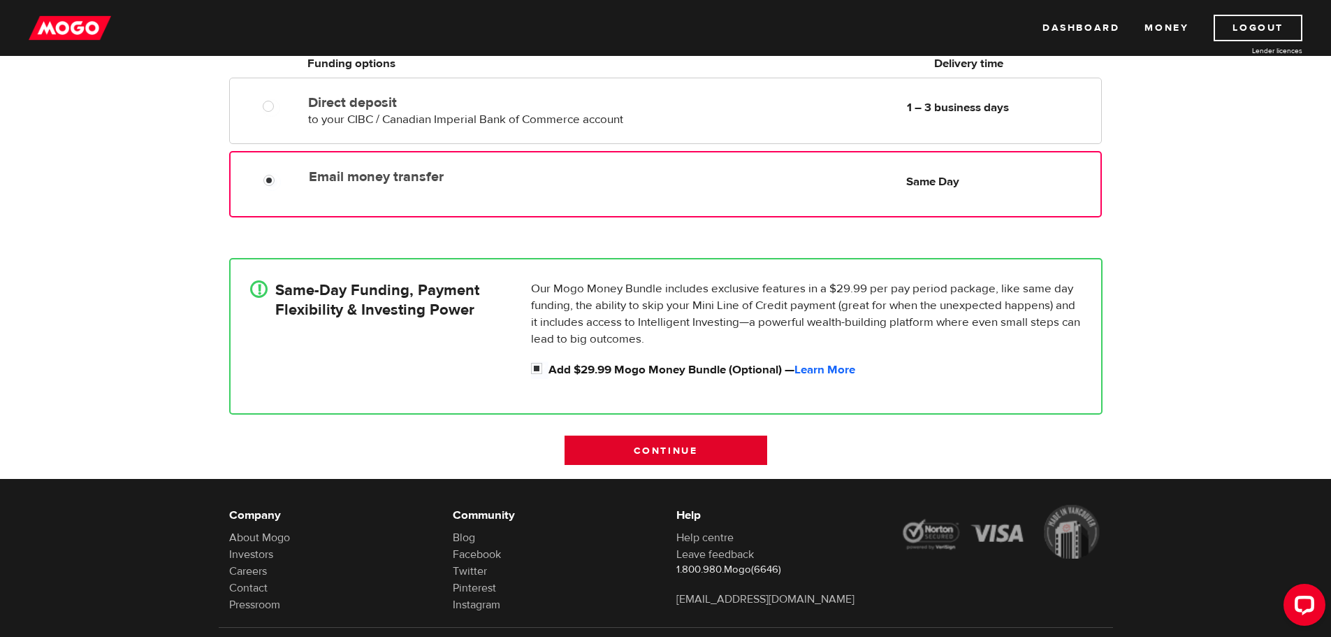
click at [715, 453] on input "Continue" at bounding box center [666, 449] width 203 height 29
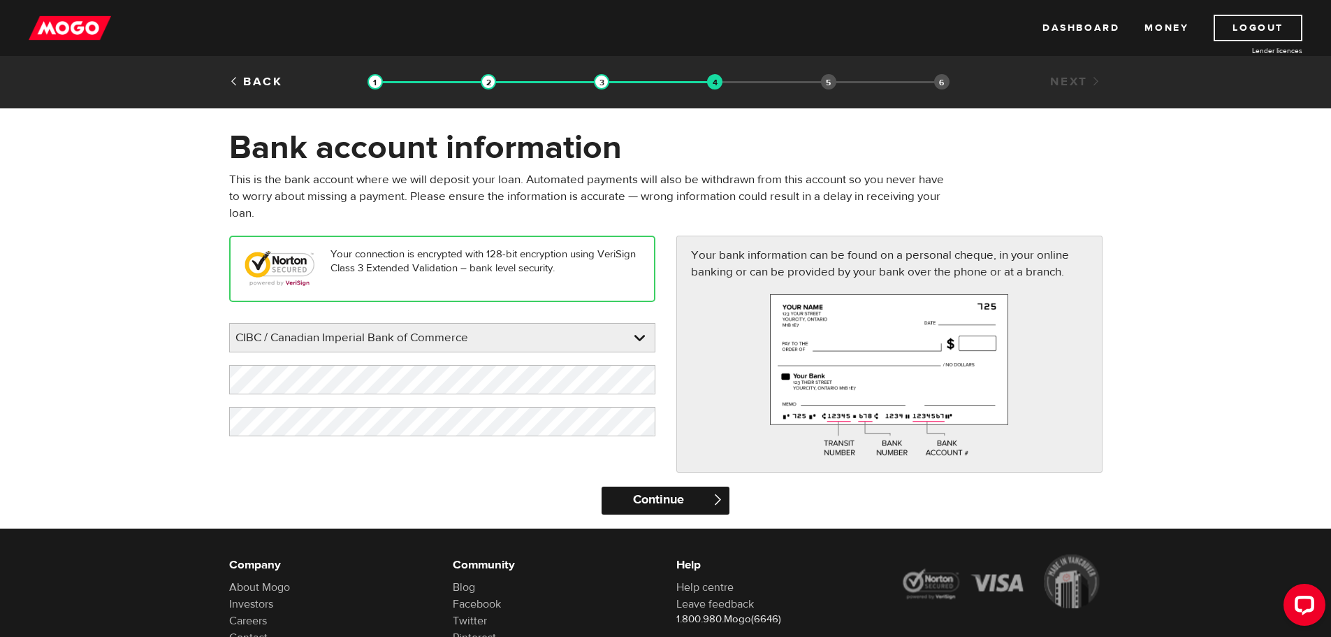
click at [690, 499] on input "Continue" at bounding box center [666, 500] width 128 height 28
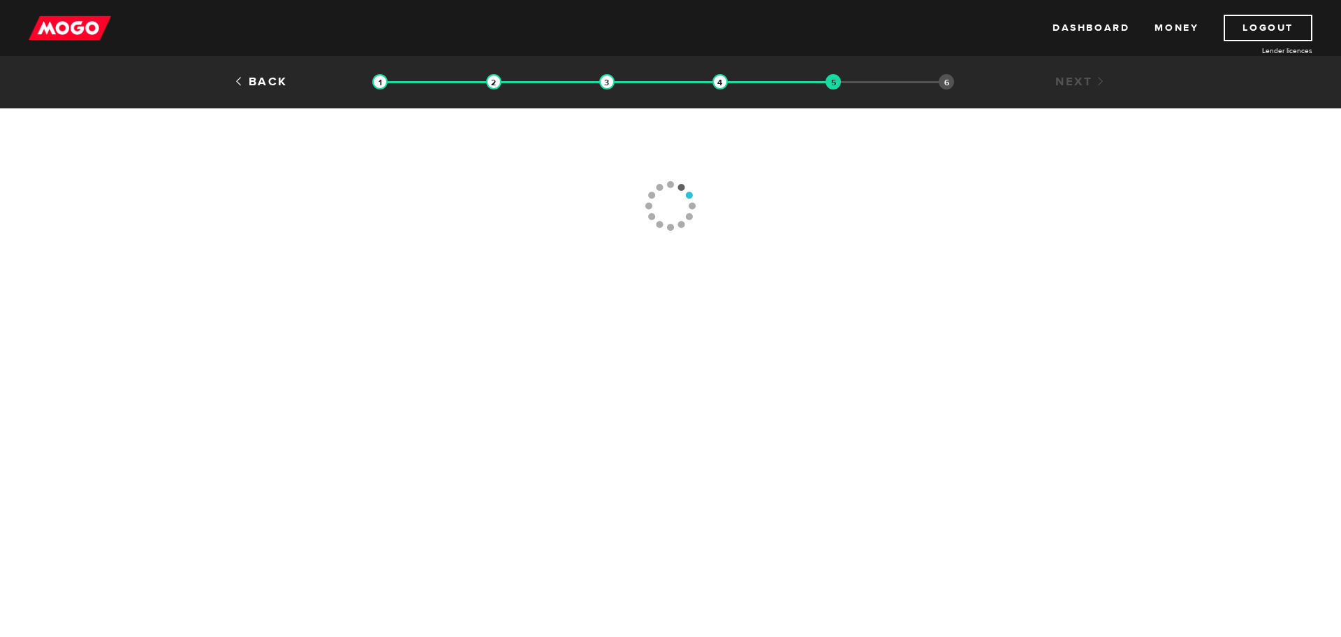
type input "[PHONE_NUMBER]"
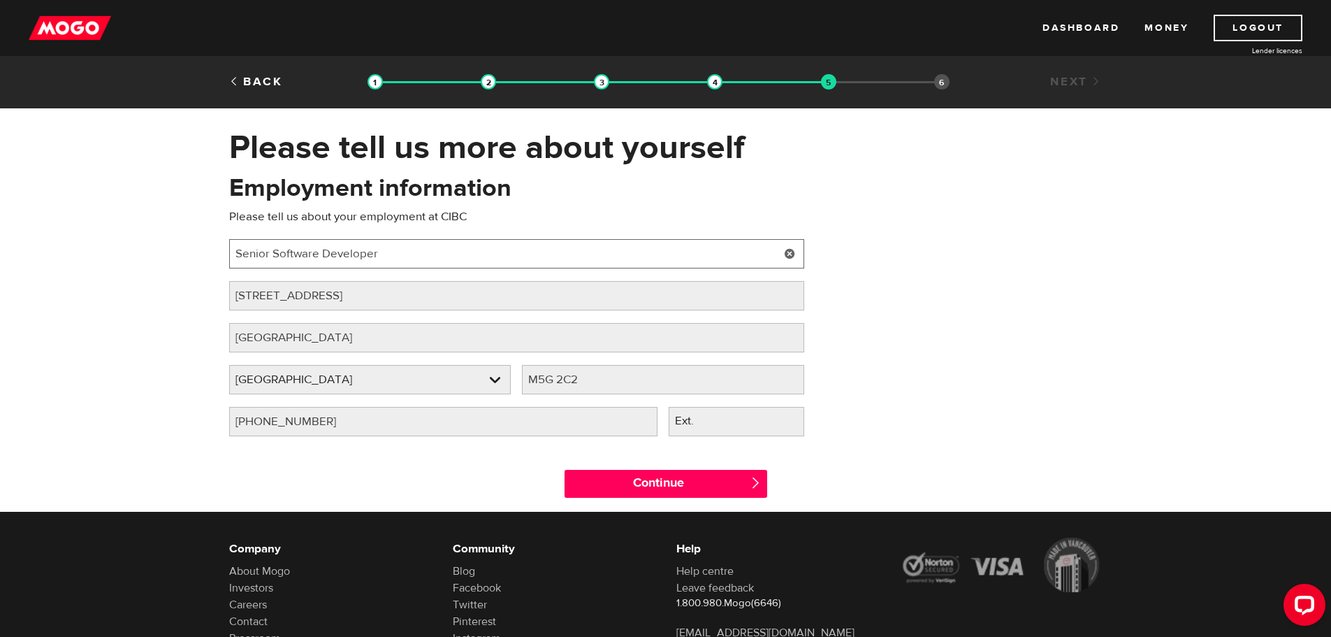
click at [436, 256] on input "Senior Software Developer" at bounding box center [516, 253] width 575 height 29
drag, startPoint x: 437, startPoint y: 254, endPoint x: 144, endPoint y: 244, distance: 292.9
click at [144, 244] on div "Please tell us more about yourself Oops! Please review the areas highlighted be…" at bounding box center [665, 319] width 1331 height 384
type input "IT Project Manager"
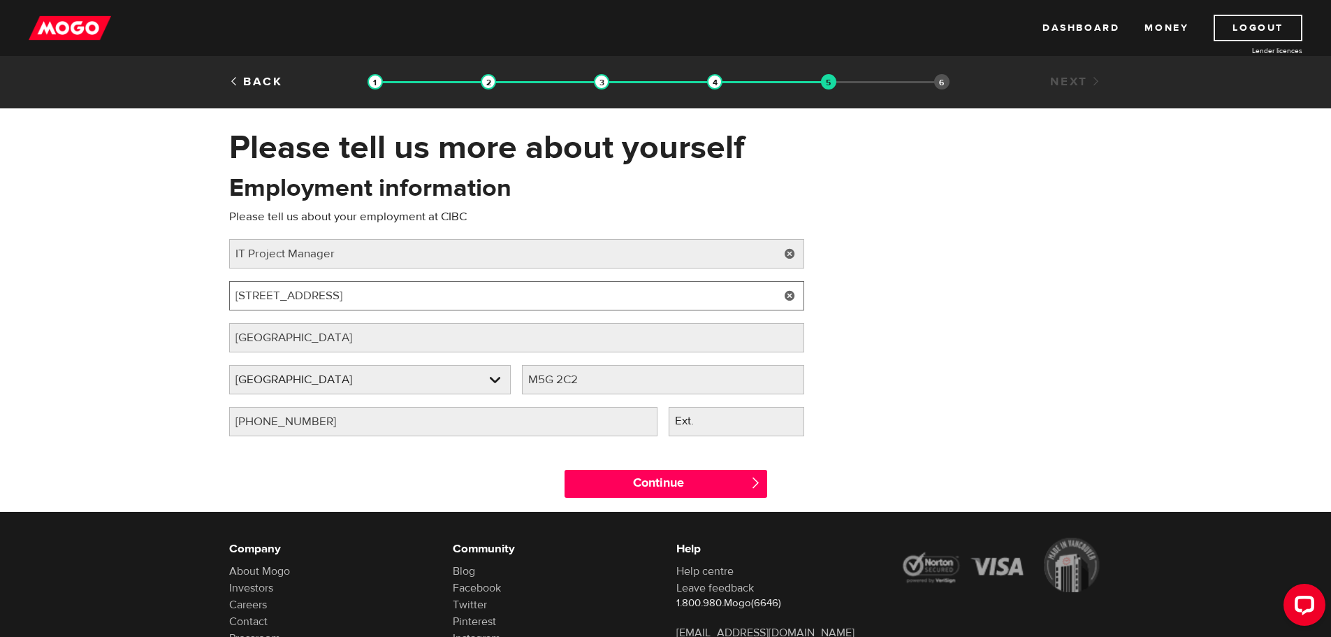
click at [369, 295] on input "[STREET_ADDRESS]" at bounding box center [516, 295] width 575 height 29
drag, startPoint x: 320, startPoint y: 298, endPoint x: 231, endPoint y: 300, distance: 88.8
click at [231, 300] on input "[STREET_ADDRESS]" at bounding box center [516, 295] width 575 height 29
type input "81 Bay Sreet"
click at [632, 376] on input "M5G 2C2" at bounding box center [663, 379] width 282 height 29
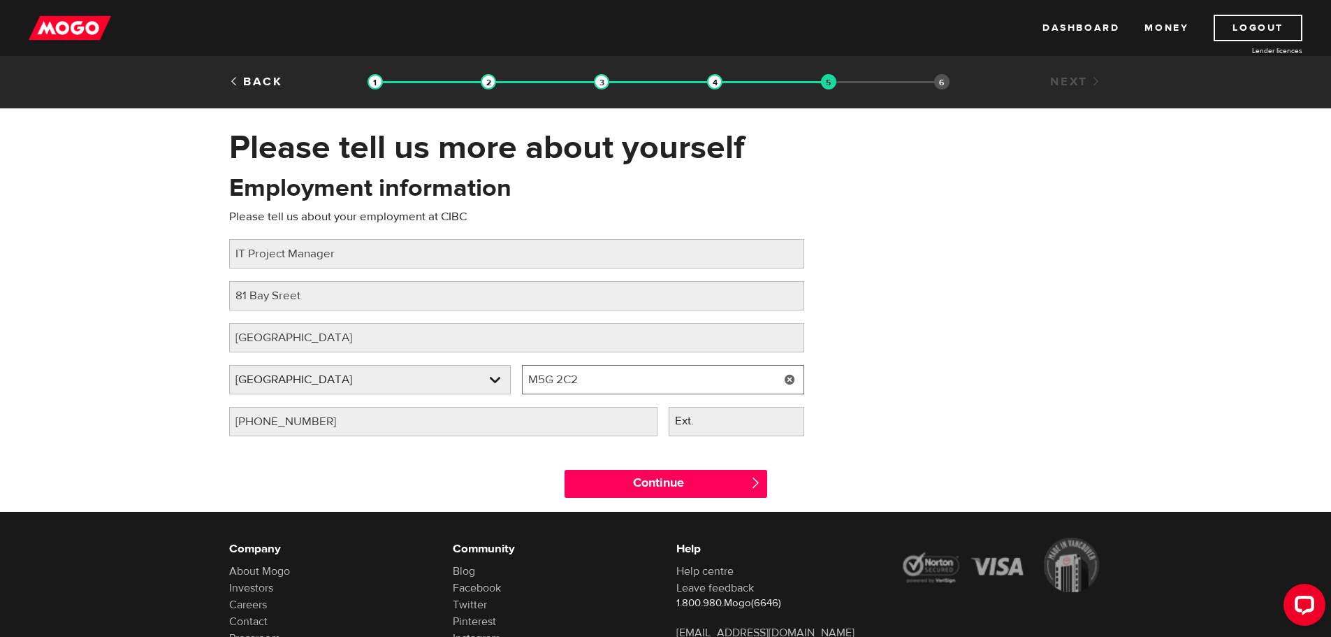
drag, startPoint x: 572, startPoint y: 374, endPoint x: 522, endPoint y: 374, distance: 49.6
click at [522, 374] on input "M5G 2C2" at bounding box center [663, 379] width 282 height 29
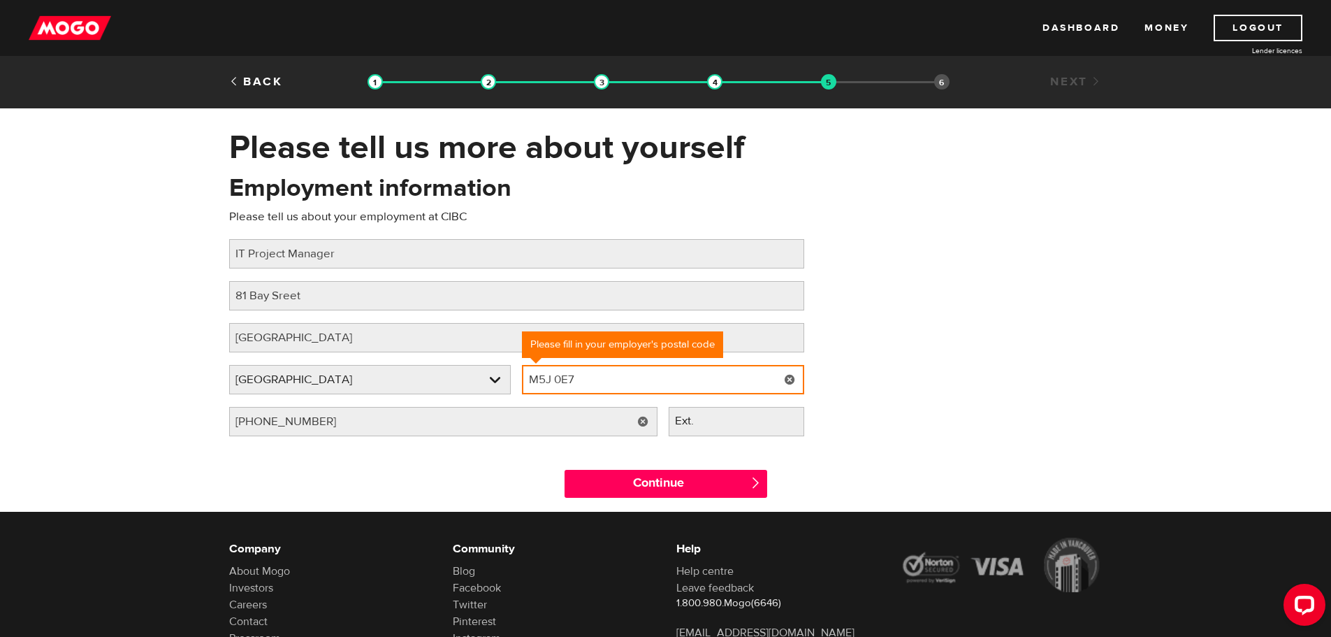
type input "M5J 0E7"
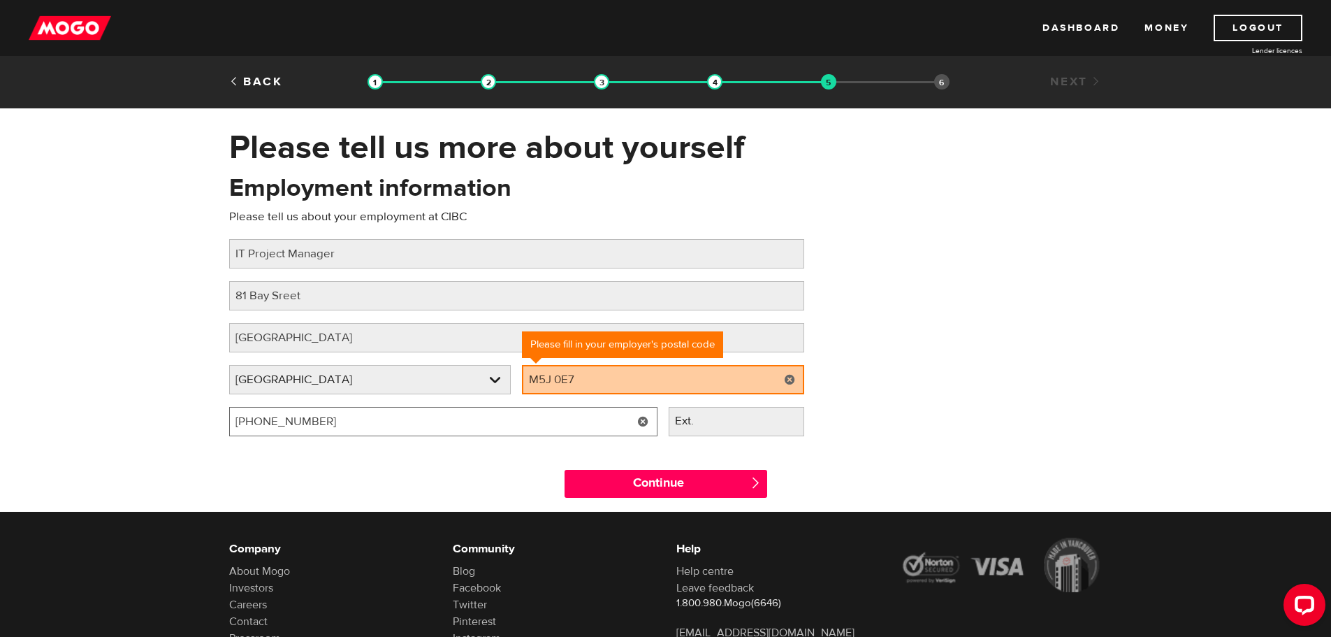
click at [467, 424] on input "[PHONE_NUMBER]" at bounding box center [443, 421] width 428 height 29
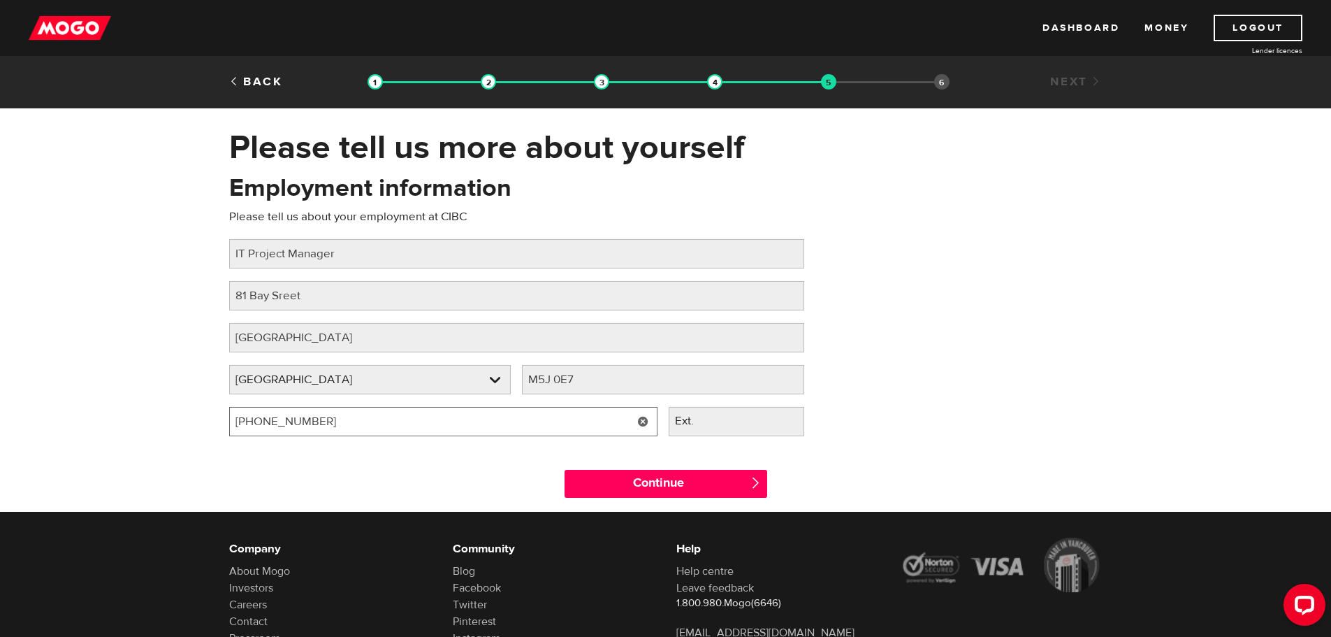
drag, startPoint x: 321, startPoint y: 414, endPoint x: 205, endPoint y: 422, distance: 116.2
click at [205, 422] on div "Please tell us more about yourself Oops! Please review the areas highlighted be…" at bounding box center [665, 319] width 1331 height 384
type input "[PHONE_NUMBER]"
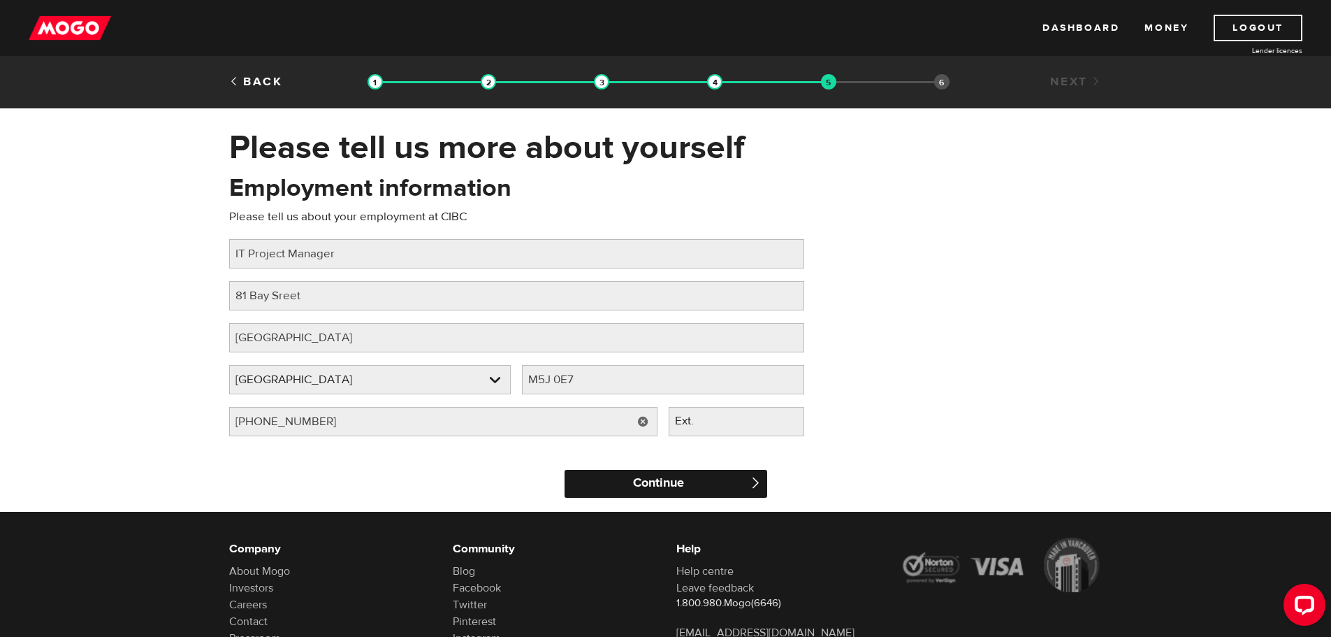
click at [670, 488] on input "Continue" at bounding box center [666, 484] width 203 height 28
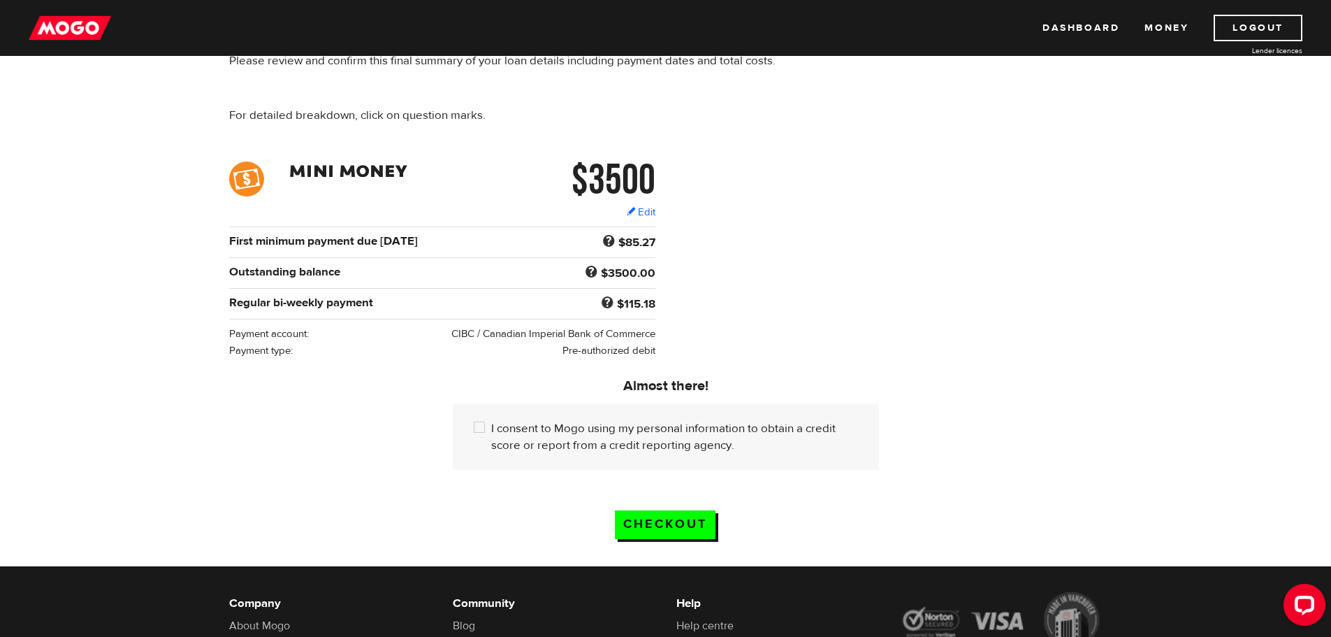
scroll to position [140, 0]
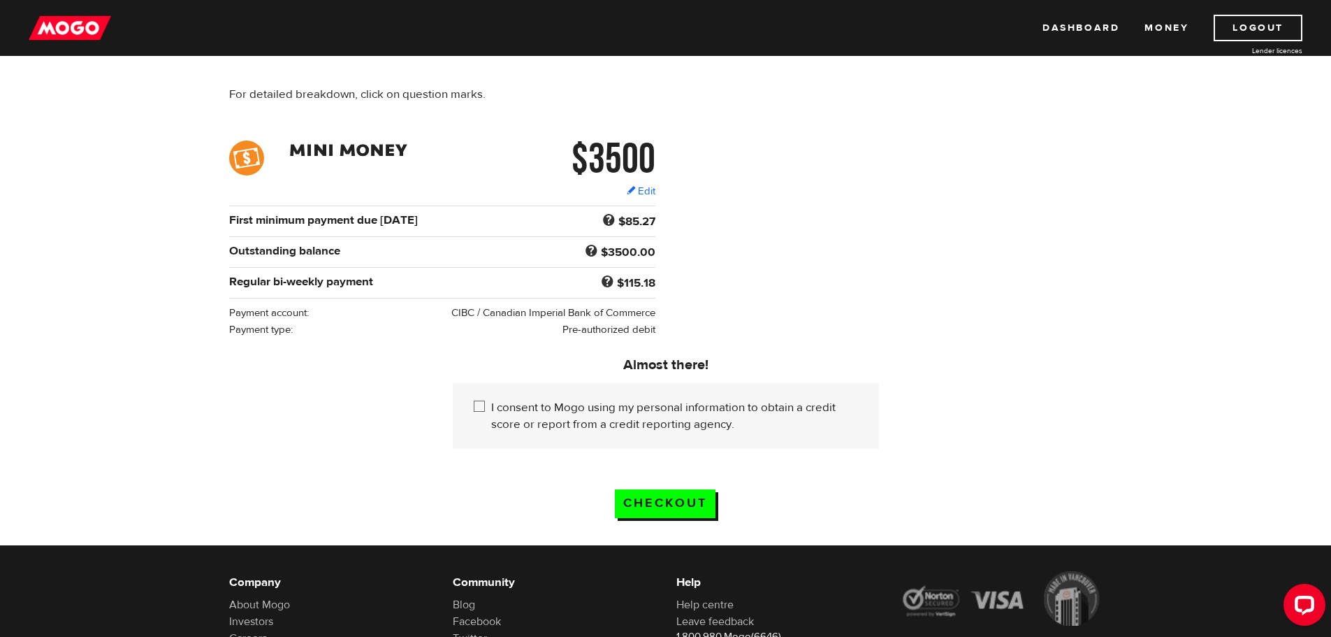
click at [480, 402] on input "I consent to Mogo using my personal information to obtain a credit score or rep…" at bounding box center [482, 407] width 17 height 17
checkbox input "true"
click at [680, 504] on input "Checkout" at bounding box center [665, 503] width 101 height 29
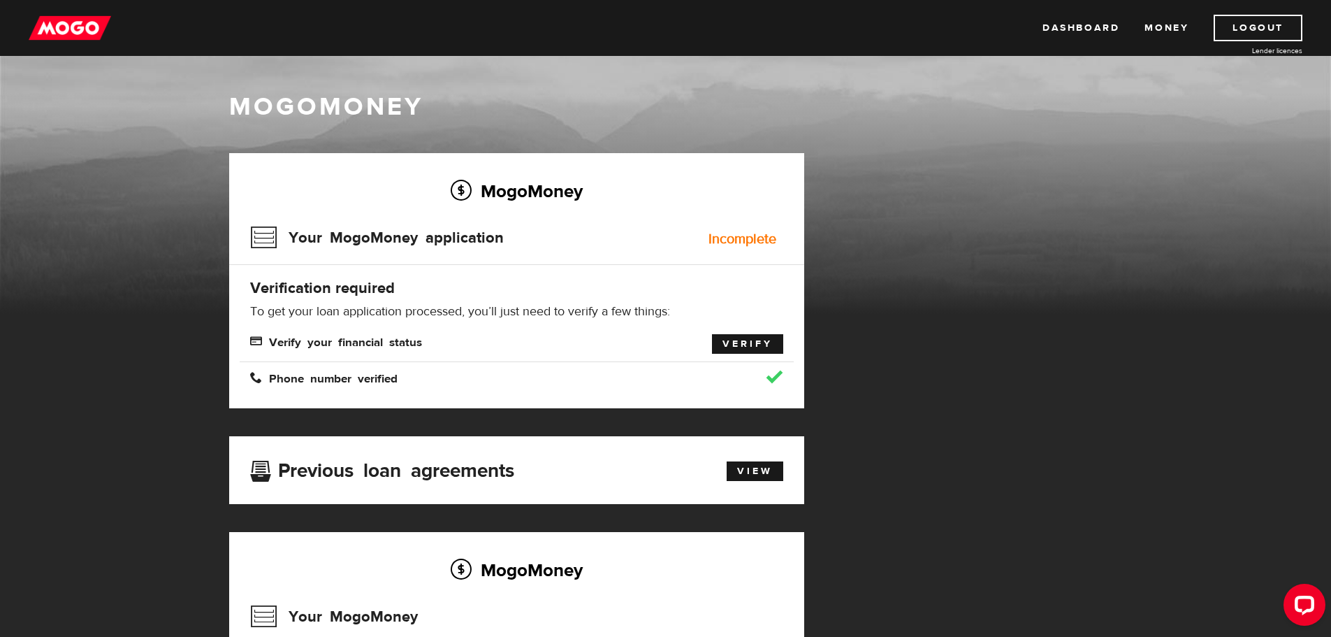
click at [750, 347] on link "Verify" at bounding box center [747, 344] width 71 height 20
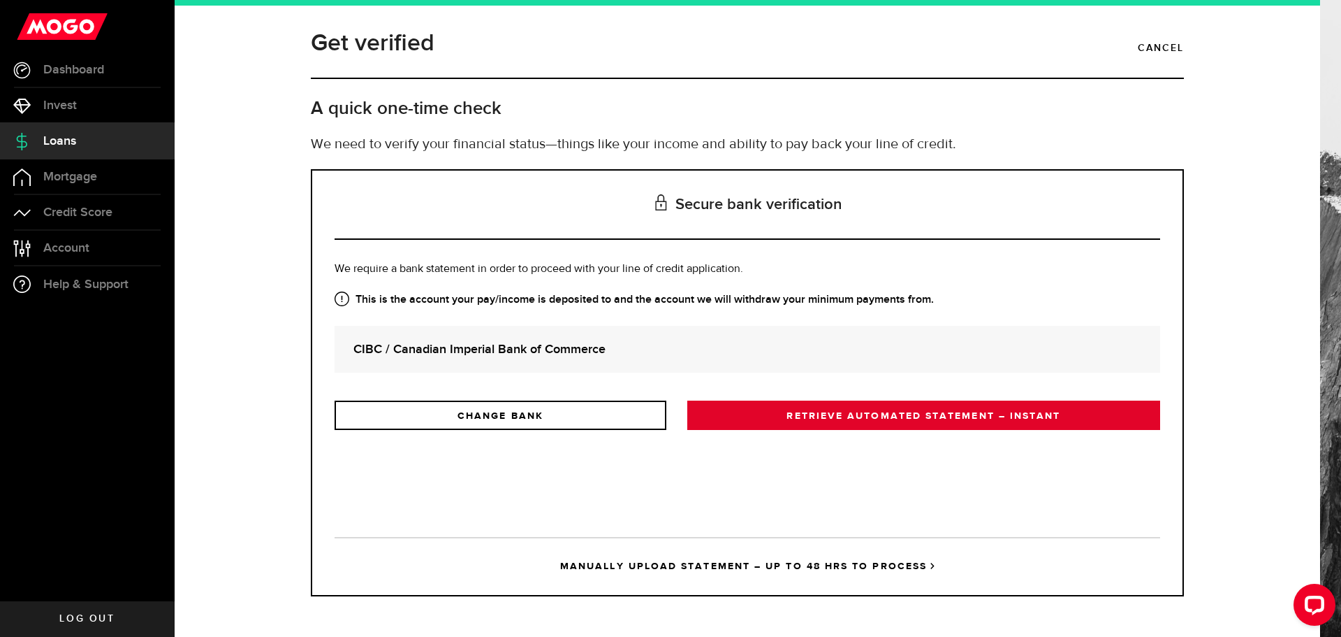
click at [903, 423] on link "RETRIEVE AUTOMATED STATEMENT – INSTANT" at bounding box center [924, 414] width 473 height 29
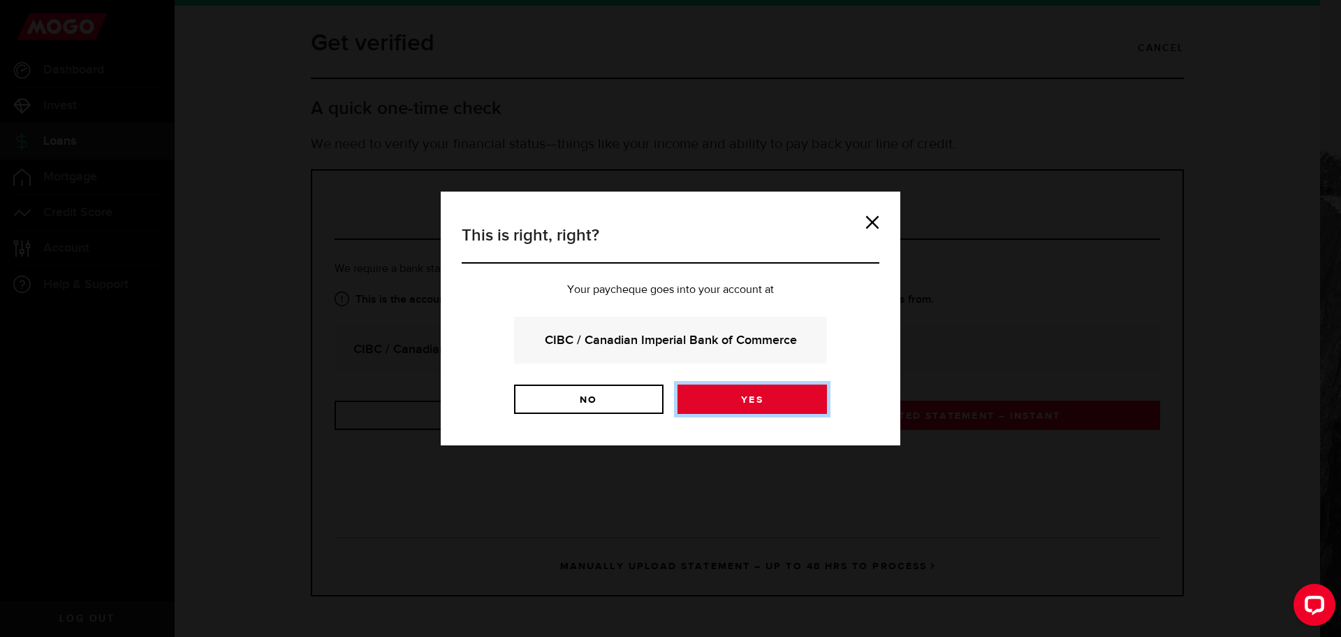
click at [759, 400] on link "Yes" at bounding box center [753, 398] width 150 height 29
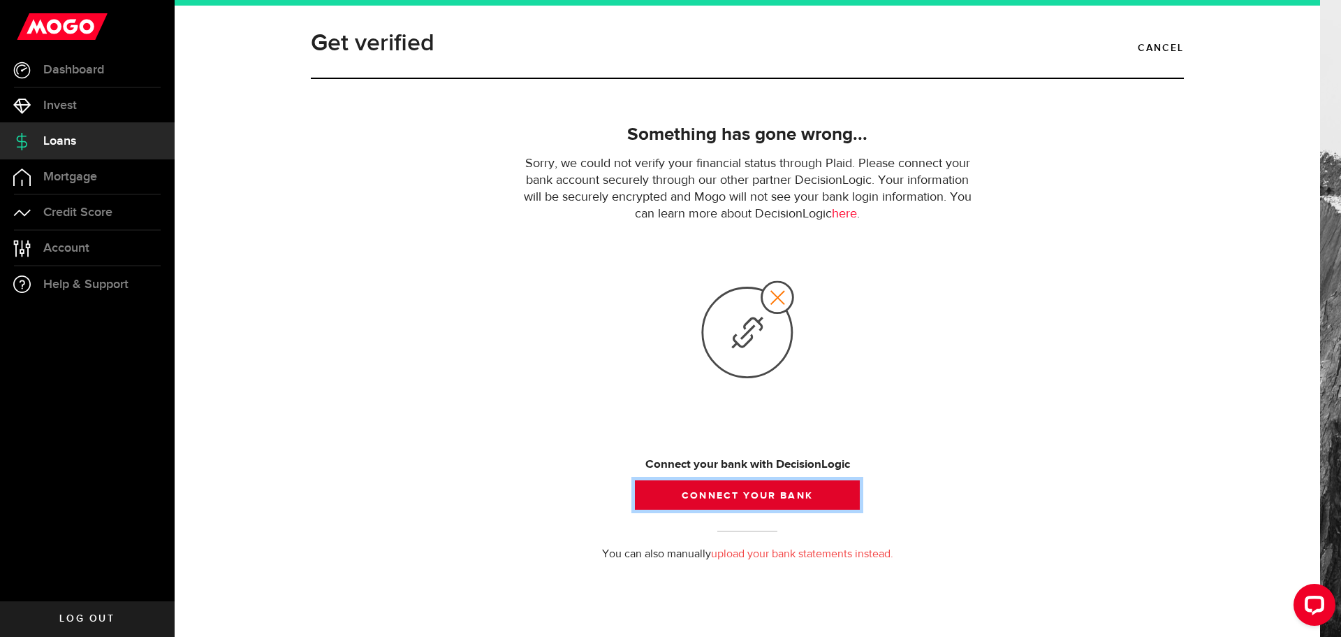
drag, startPoint x: 778, startPoint y: 496, endPoint x: 829, endPoint y: 489, distance: 50.8
click at [778, 496] on button "Connect your bank" at bounding box center [747, 494] width 225 height 29
click at [723, 497] on button "Connect your bank" at bounding box center [747, 494] width 225 height 29
click at [755, 490] on button "Connect your bank" at bounding box center [747, 494] width 225 height 29
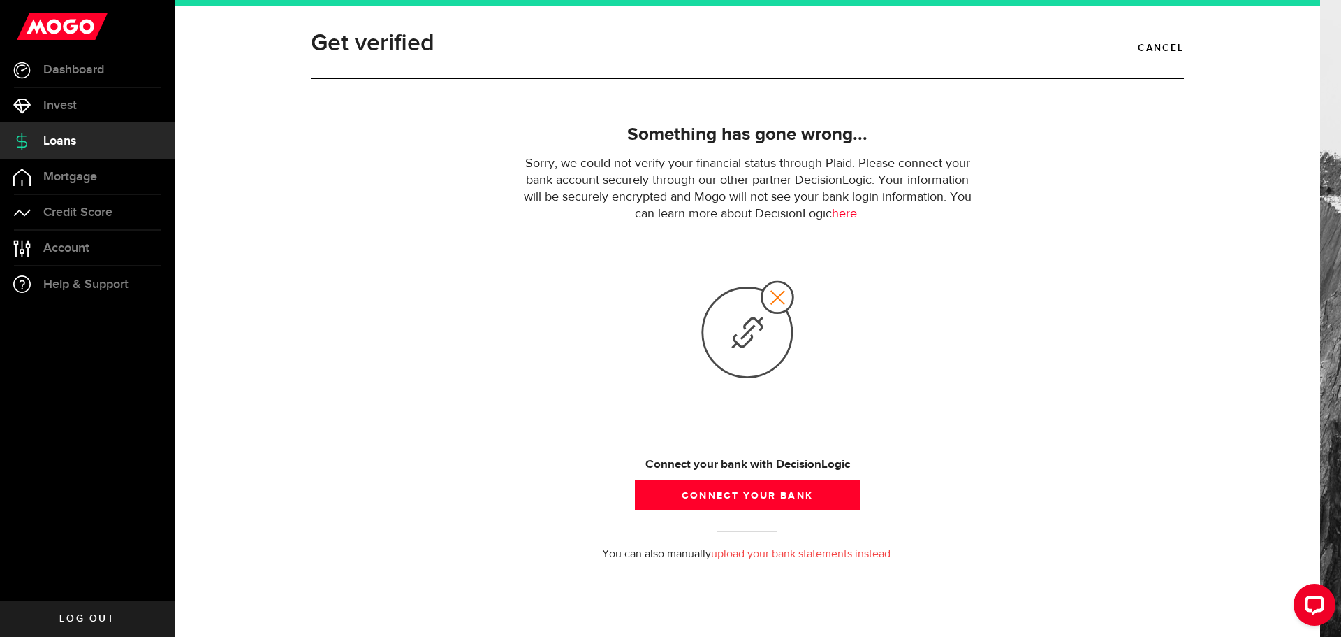
click at [839, 553] on link "upload your bank statements instead." at bounding box center [802, 553] width 182 height 11
